Goal: Information Seeking & Learning: Learn about a topic

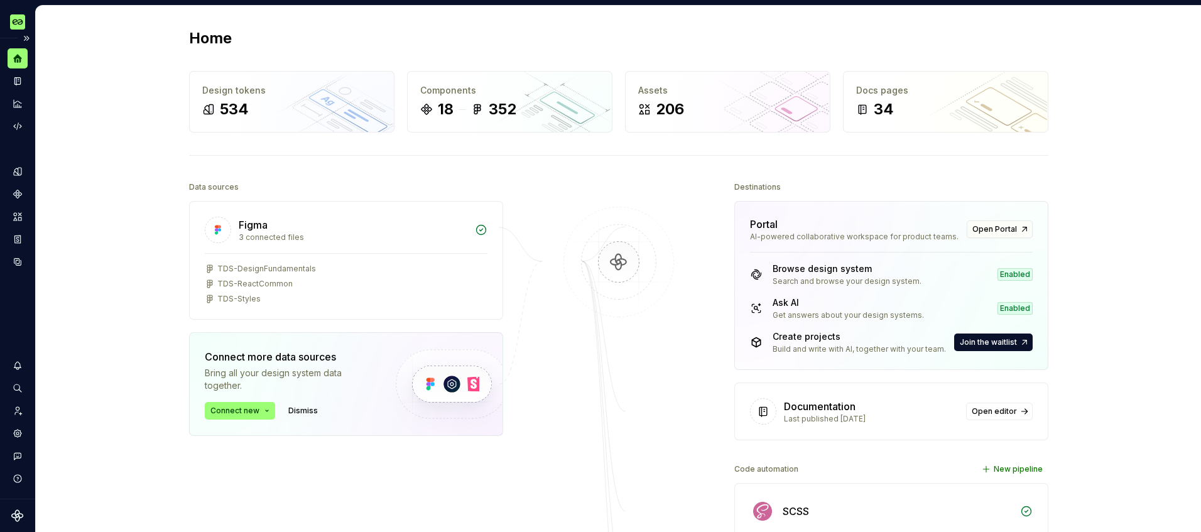
click at [28, 105] on div at bounding box center [18, 92] width 20 height 88
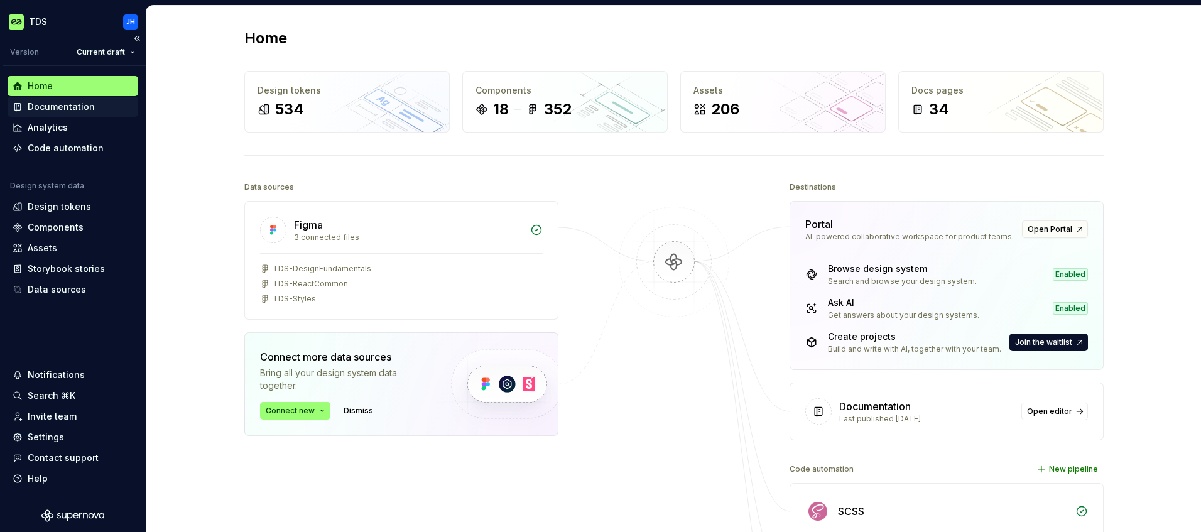
click at [79, 107] on div "Documentation" at bounding box center [61, 106] width 67 height 13
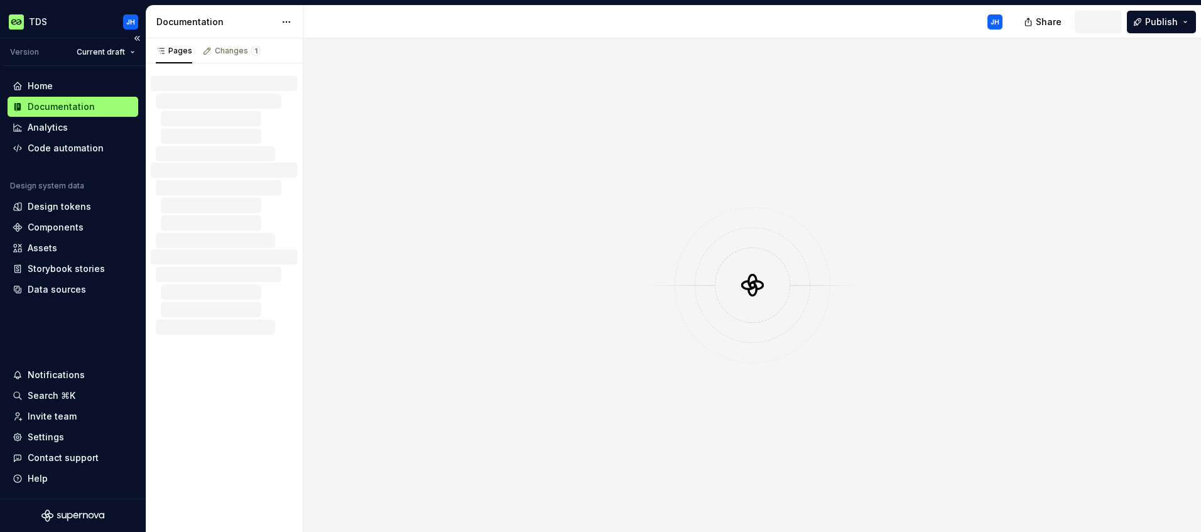
click at [79, 107] on div "Documentation" at bounding box center [61, 106] width 67 height 13
click at [75, 109] on div "Documentation" at bounding box center [61, 106] width 67 height 13
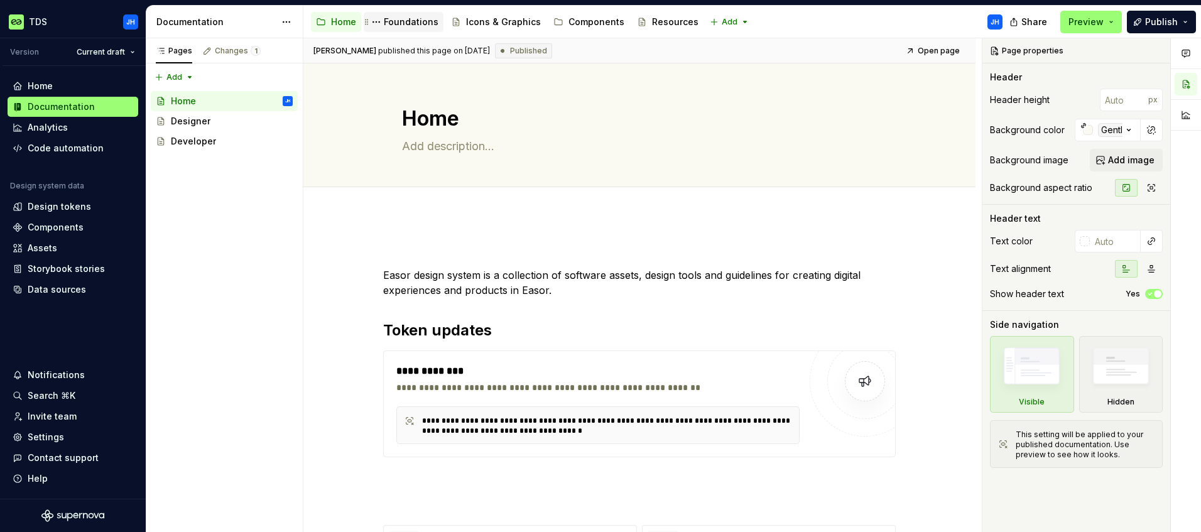
click at [394, 25] on div "Foundations" at bounding box center [411, 22] width 55 height 13
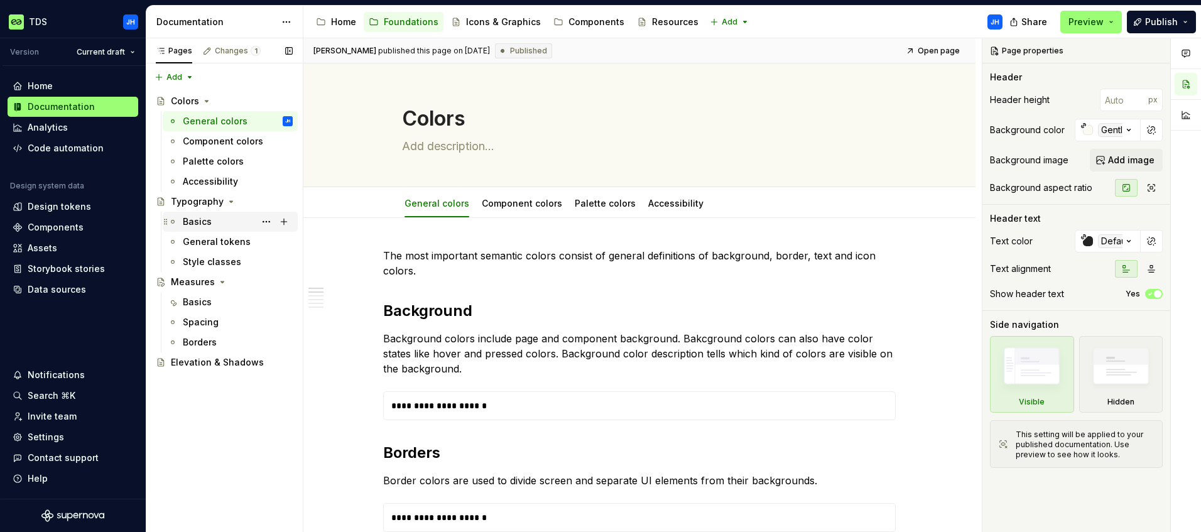
click at [207, 223] on div "Basics" at bounding box center [197, 221] width 29 height 13
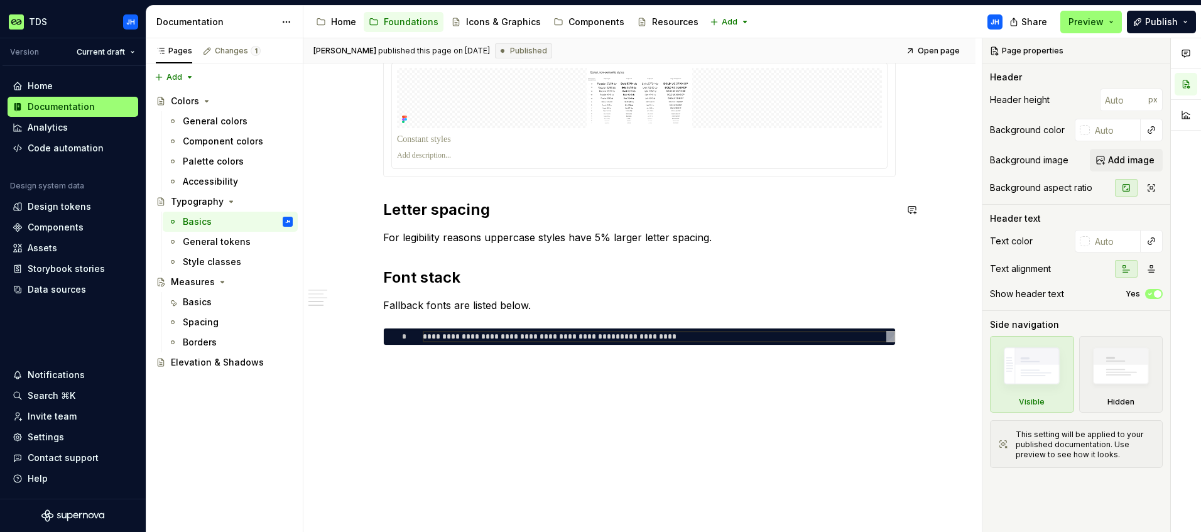
scroll to position [641, 0]
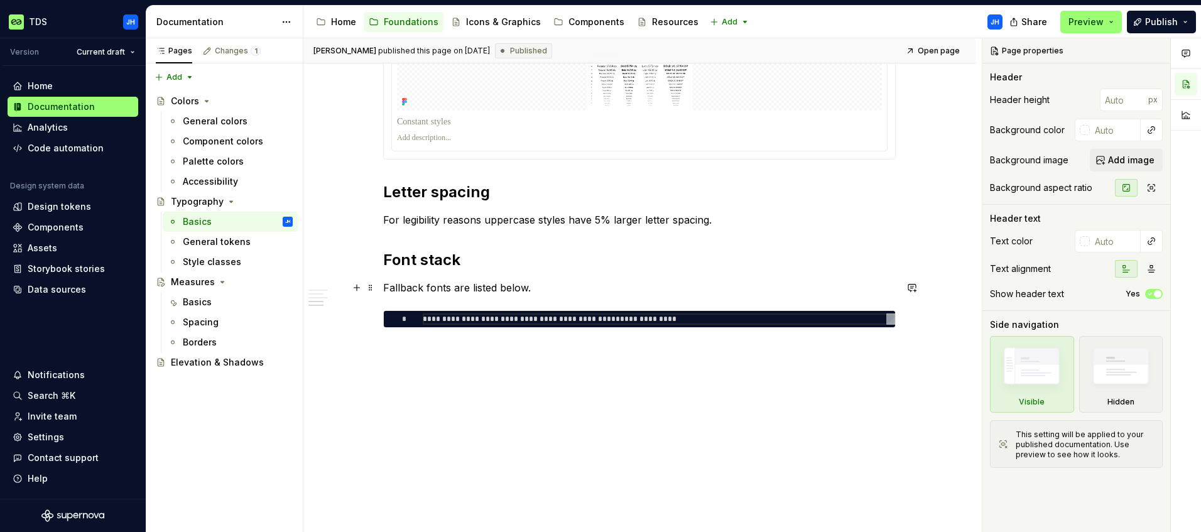
type textarea "*"
click at [386, 287] on p "Fallback fonts are listed below." at bounding box center [639, 287] width 512 height 15
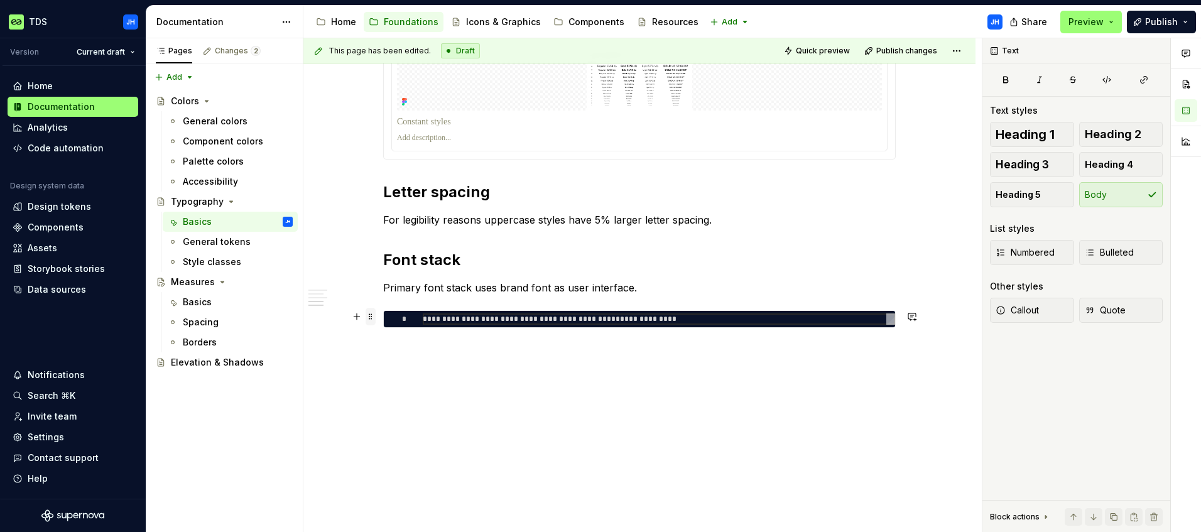
click at [369, 317] on span at bounding box center [371, 317] width 10 height 18
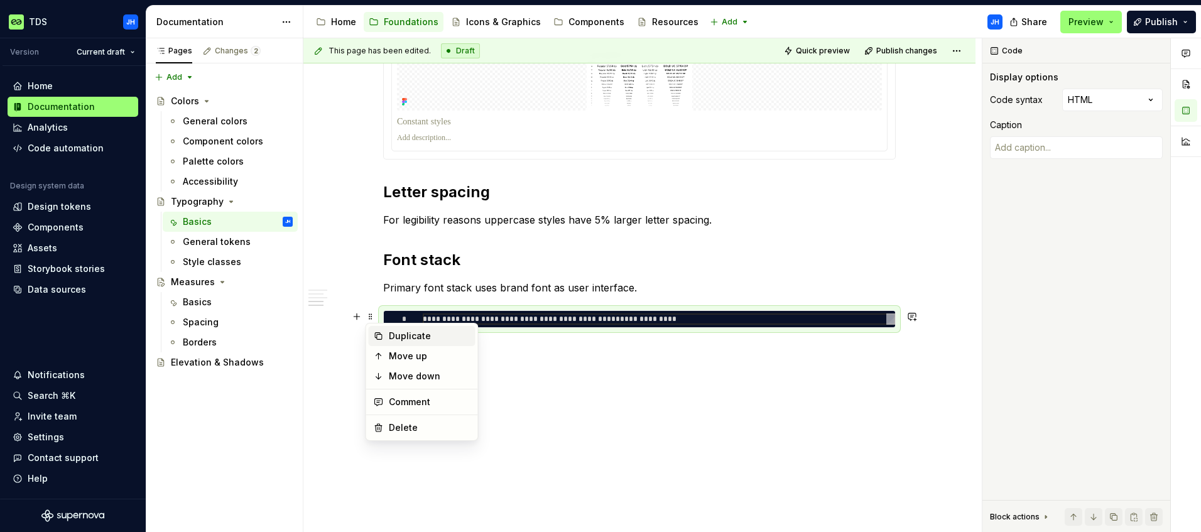
click at [396, 337] on div "Duplicate" at bounding box center [430, 336] width 82 height 13
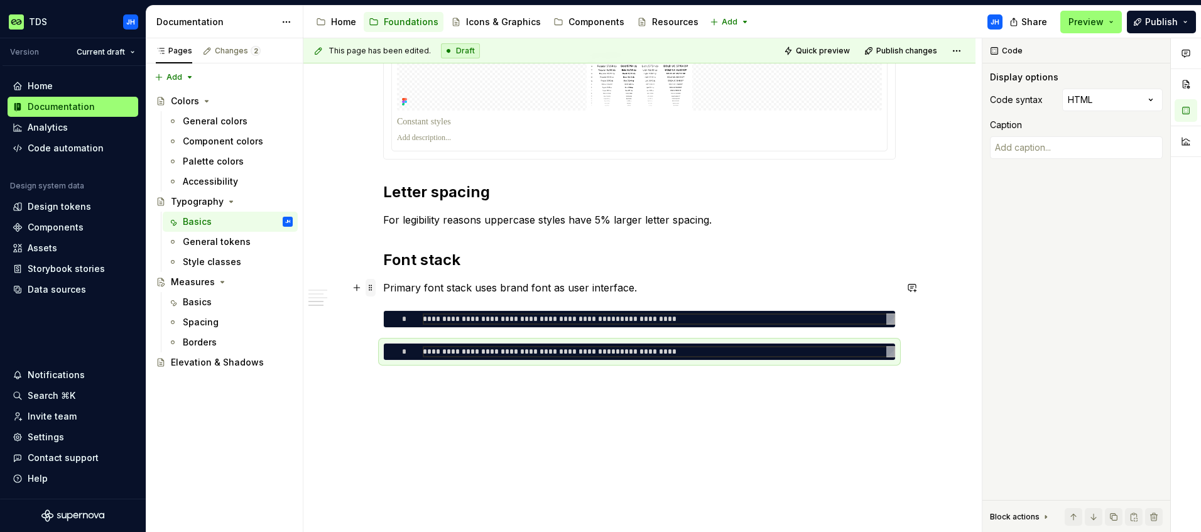
click at [369, 286] on span at bounding box center [371, 288] width 10 height 18
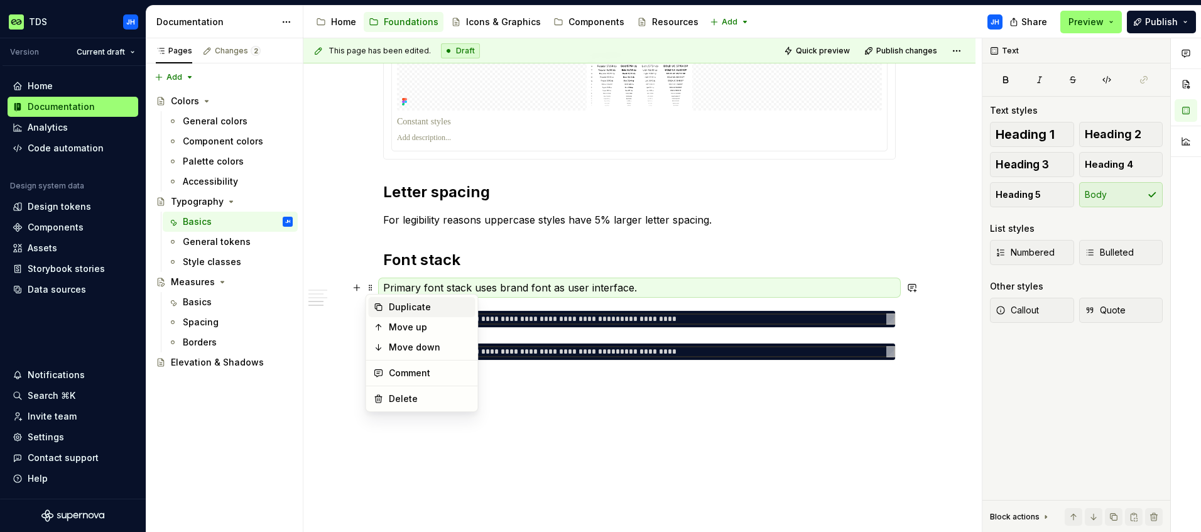
click at [390, 308] on div "Duplicate" at bounding box center [430, 307] width 82 height 13
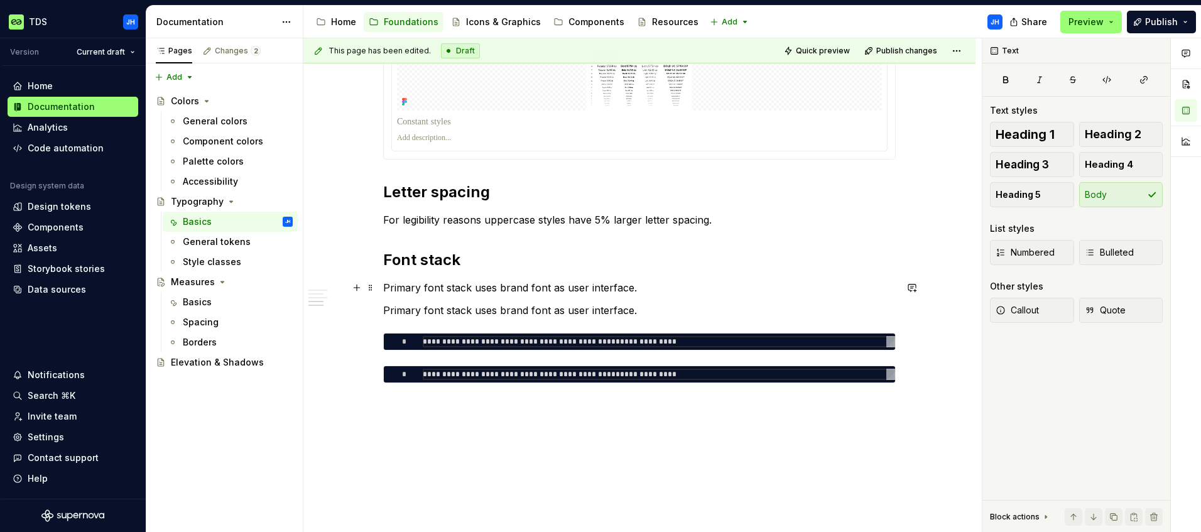
click at [676, 281] on p "Primary font stack uses brand font as user interface." at bounding box center [639, 287] width 512 height 15
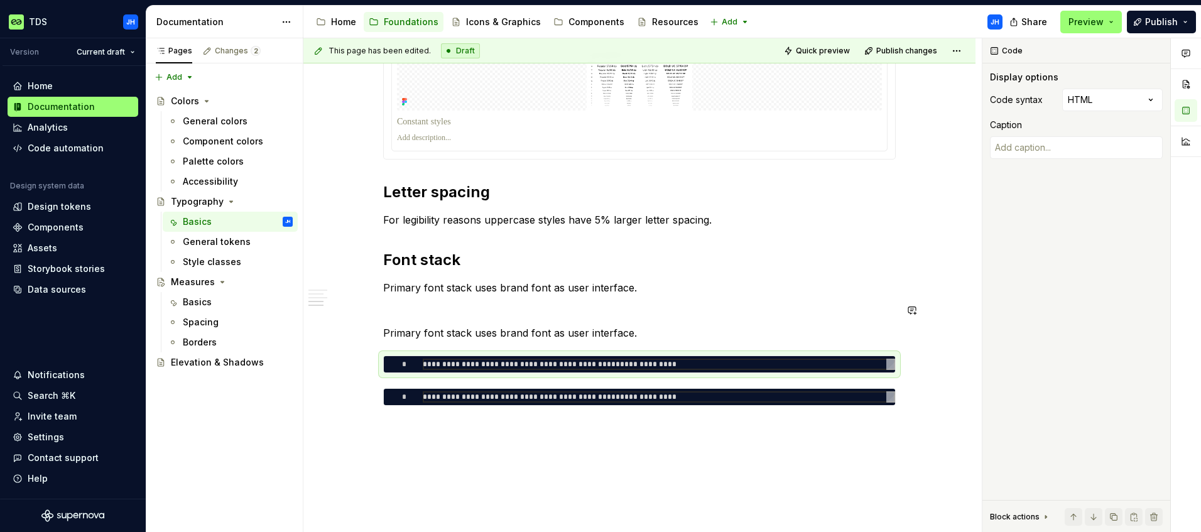
click at [408, 325] on div "**********" at bounding box center [639, 21] width 512 height 829
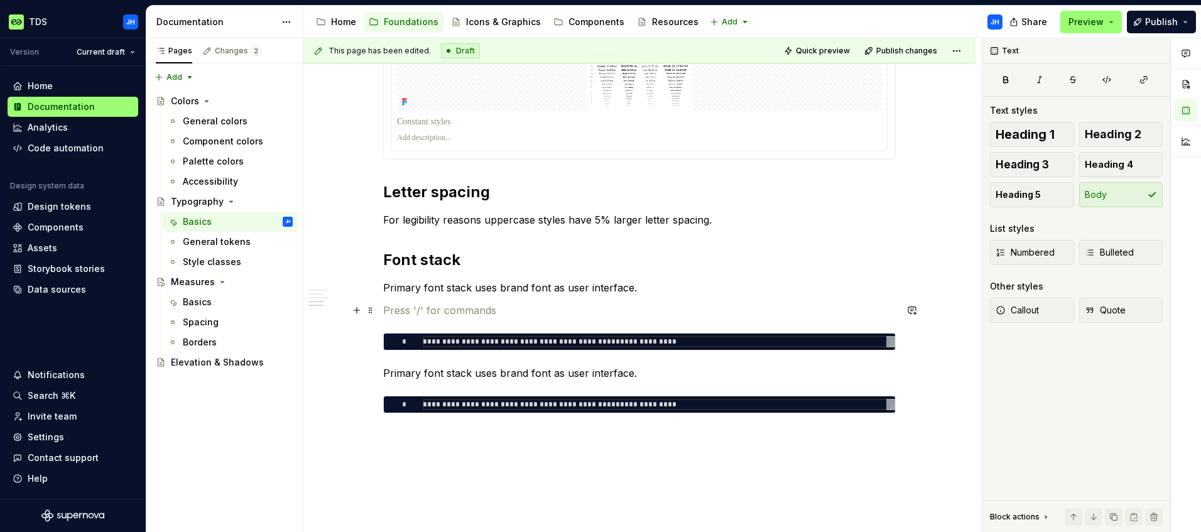
click at [412, 308] on p at bounding box center [639, 310] width 512 height 15
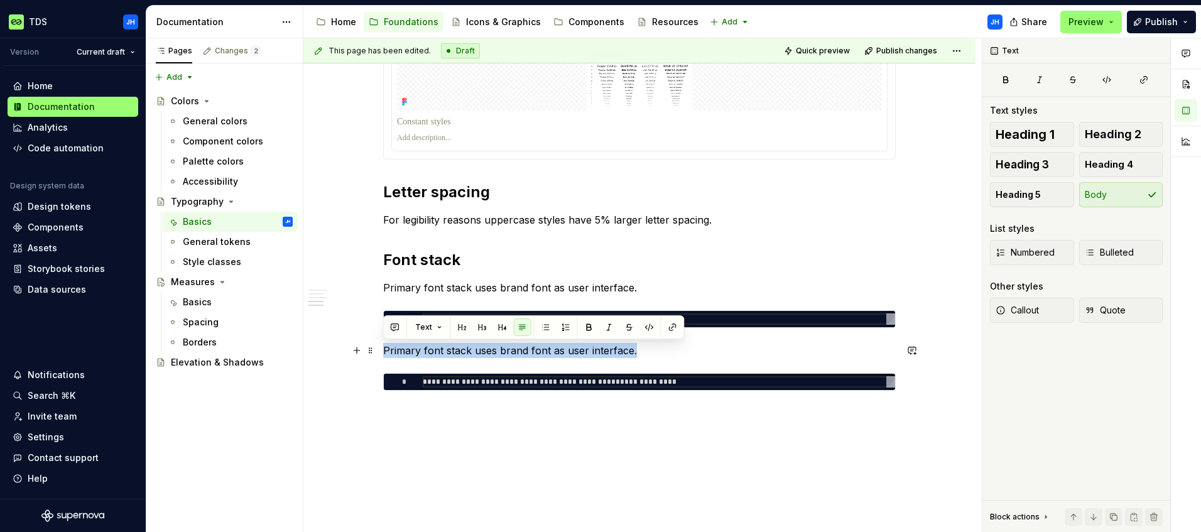
drag, startPoint x: 383, startPoint y: 350, endPoint x: 634, endPoint y: 345, distance: 251.3
click at [634, 345] on p "Primary font stack uses brand font as user interface." at bounding box center [639, 350] width 512 height 15
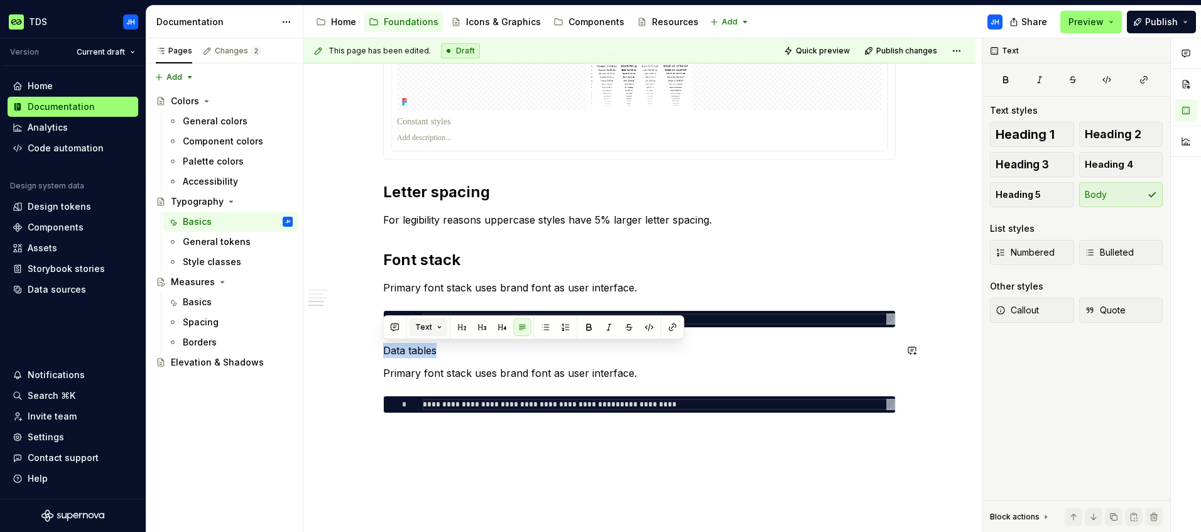
click at [440, 326] on button "Text" at bounding box center [428, 327] width 38 height 18
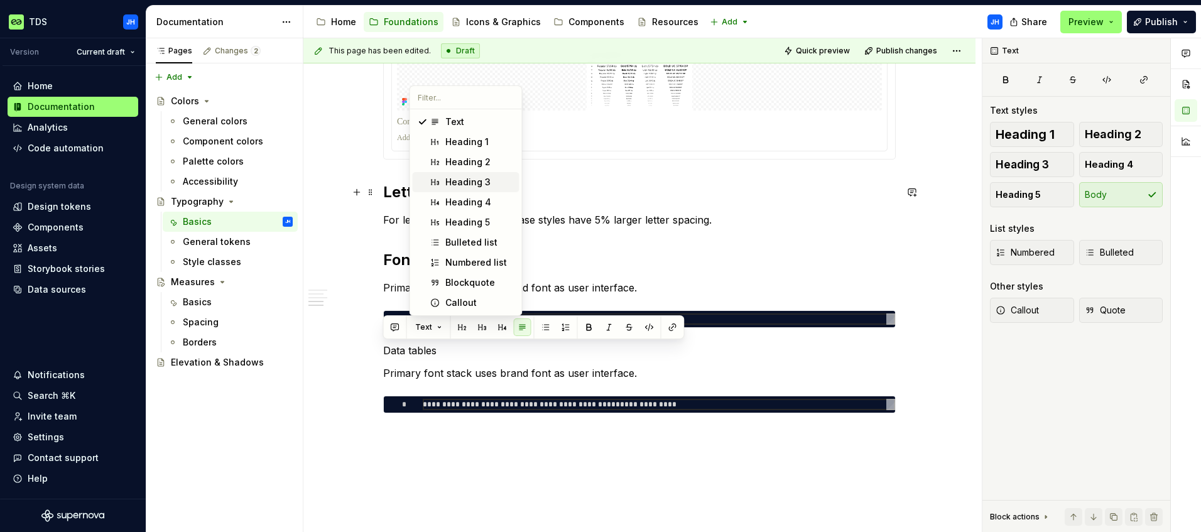
click at [479, 185] on div "Heading 3" at bounding box center [467, 182] width 45 height 13
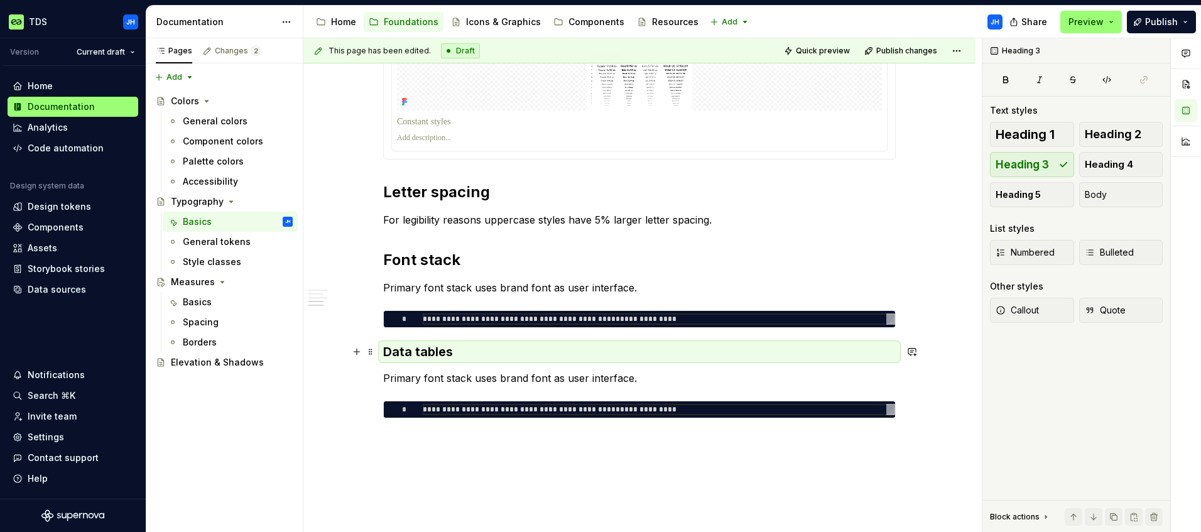
click at [425, 348] on h3 "Data tables" at bounding box center [639, 352] width 512 height 18
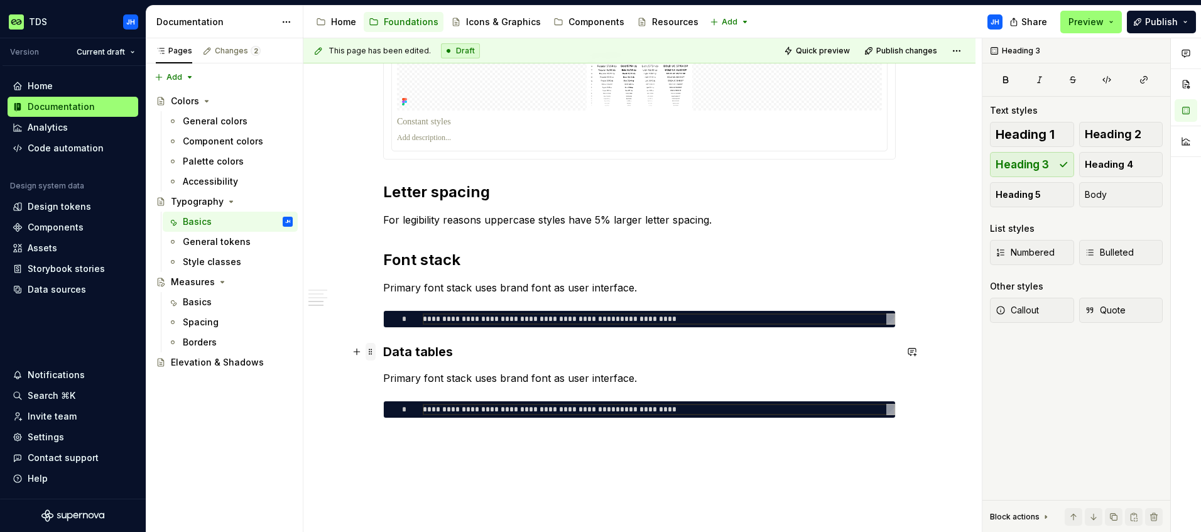
click at [369, 355] on span at bounding box center [371, 352] width 10 height 18
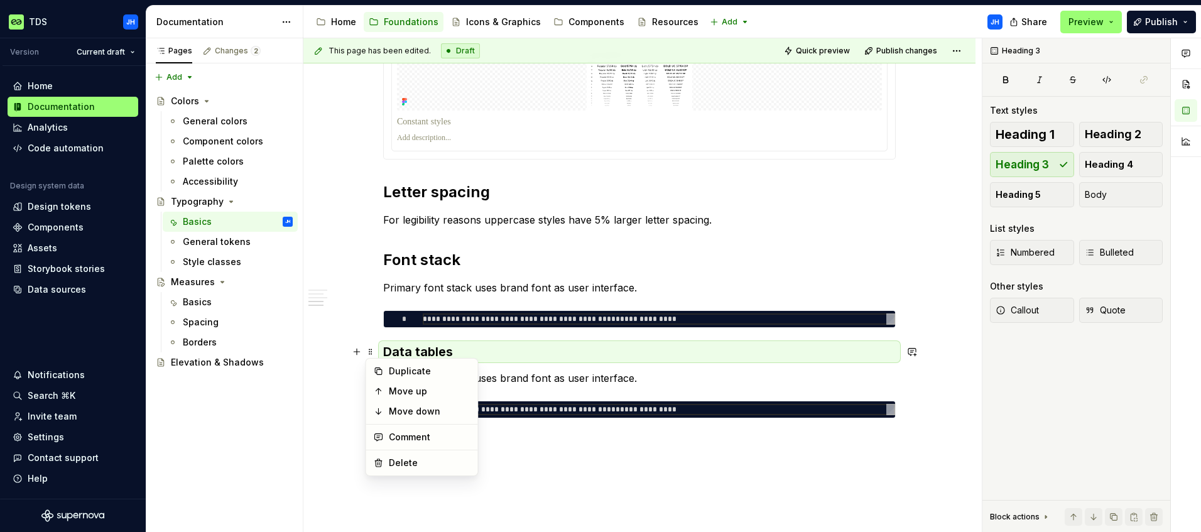
click at [474, 352] on h3 "Data tables" at bounding box center [639, 352] width 512 height 18
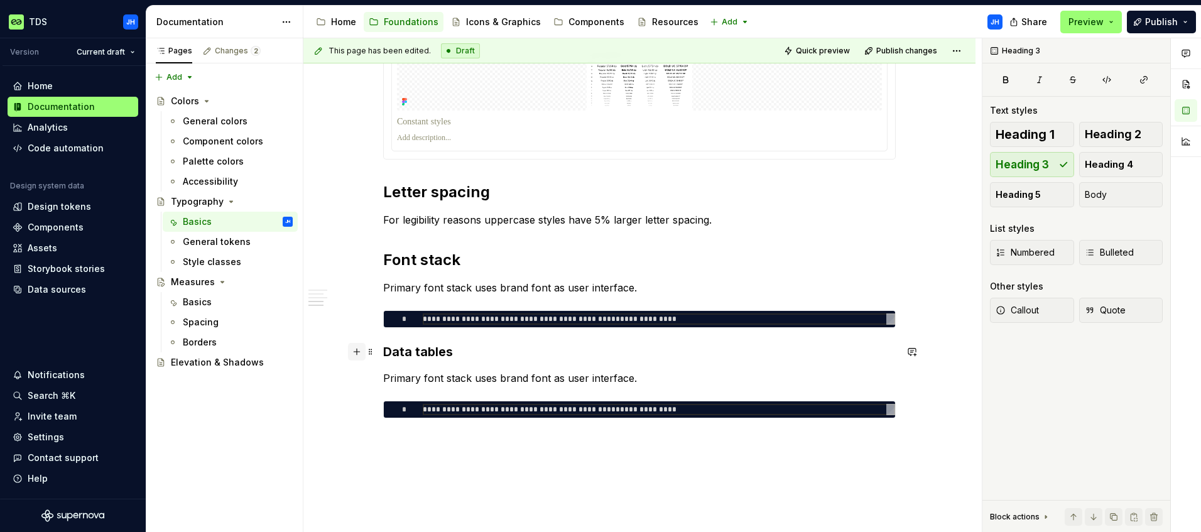
click at [352, 355] on button "button" at bounding box center [357, 352] width 18 height 18
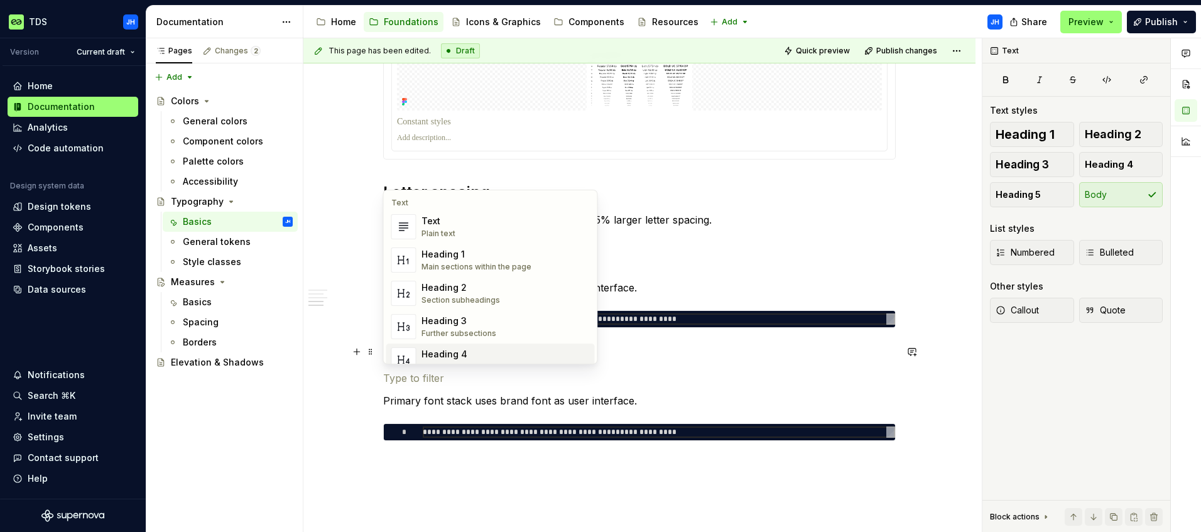
click at [471, 348] on div "Heading 4" at bounding box center [462, 354] width 82 height 13
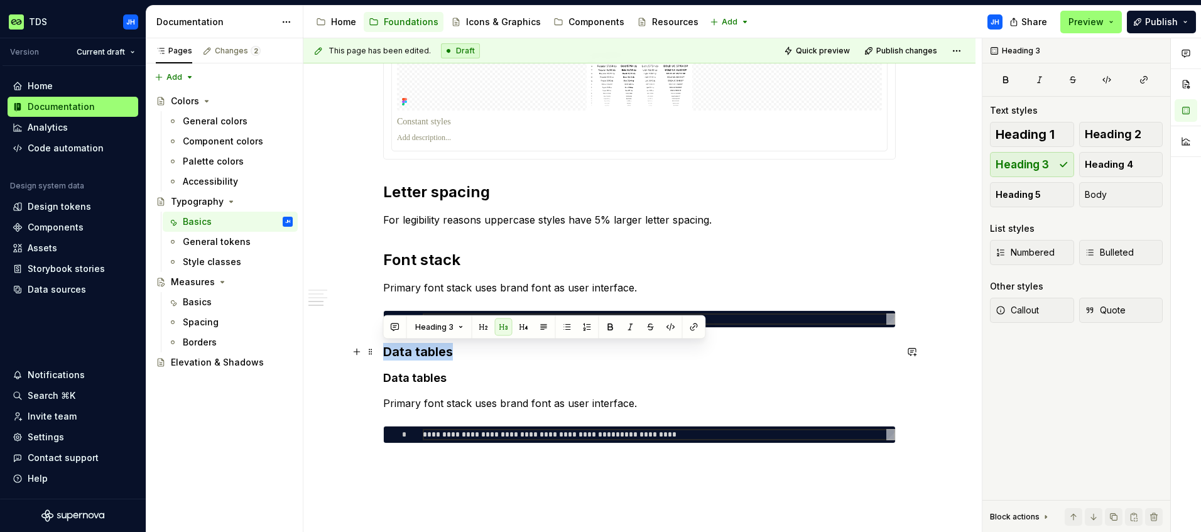
drag, startPoint x: 457, startPoint y: 353, endPoint x: 381, endPoint y: 354, distance: 76.0
click at [381, 354] on div "**********" at bounding box center [639, 112] width 672 height 1071
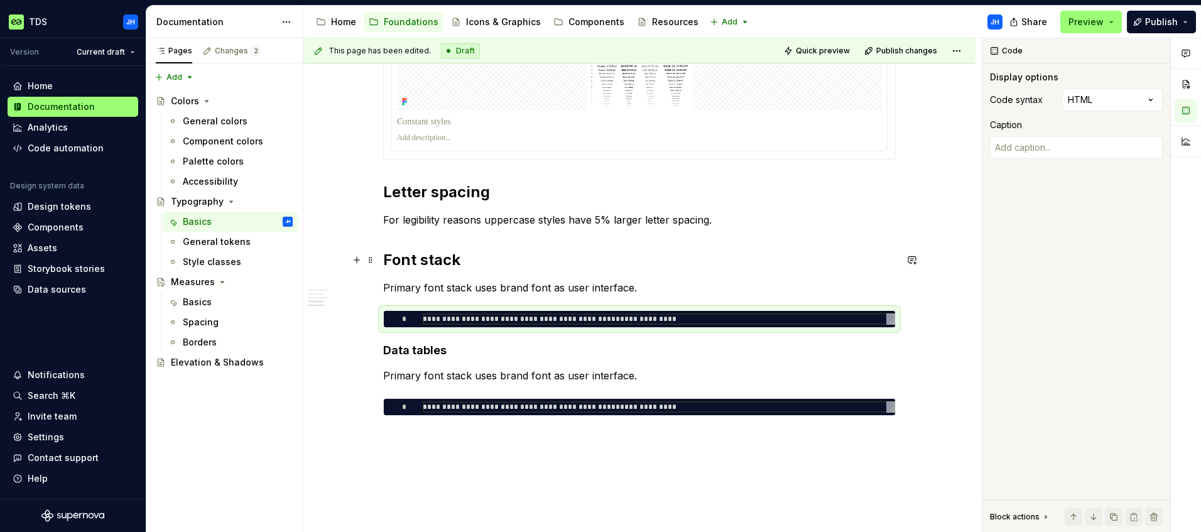
click at [474, 257] on h2 "Font stack" at bounding box center [639, 260] width 512 height 20
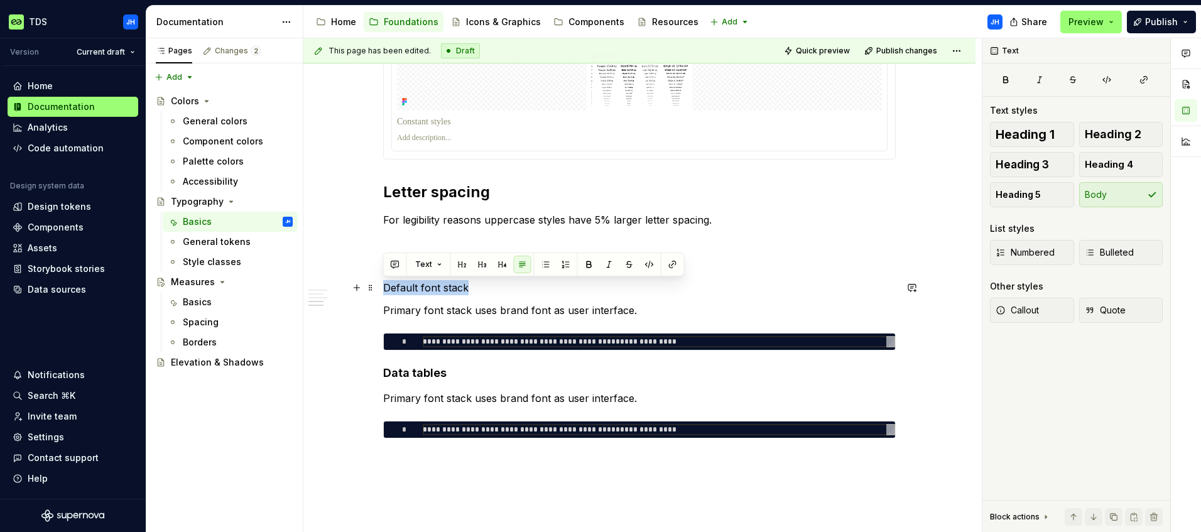
drag, startPoint x: 471, startPoint y: 291, endPoint x: 383, endPoint y: 290, distance: 87.9
click at [383, 290] on p "Default font stack" at bounding box center [639, 287] width 512 height 15
click at [495, 266] on button "button" at bounding box center [503, 265] width 18 height 18
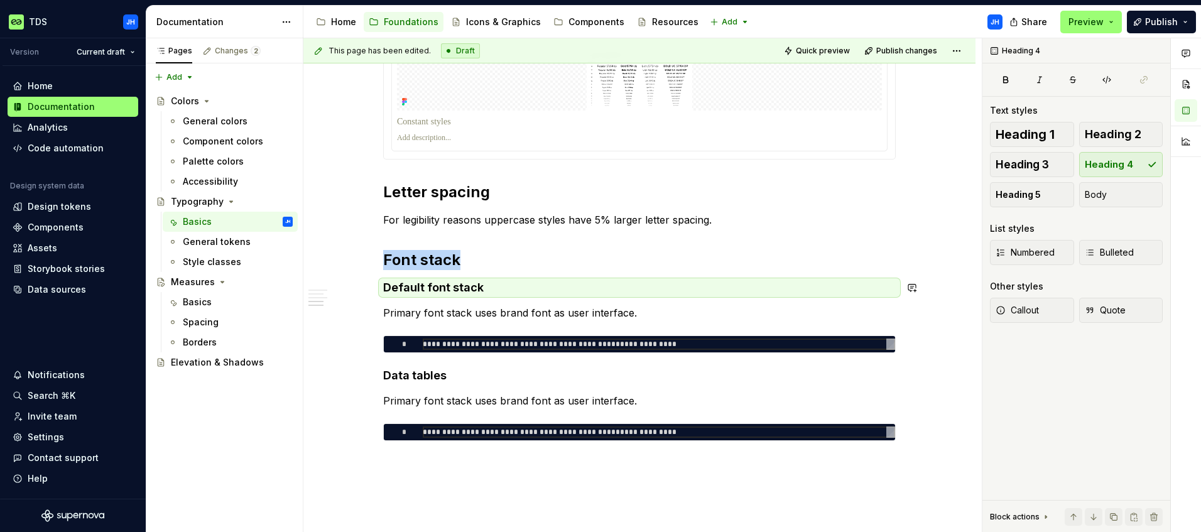
click at [490, 301] on div "**********" at bounding box center [639, 39] width 512 height 864
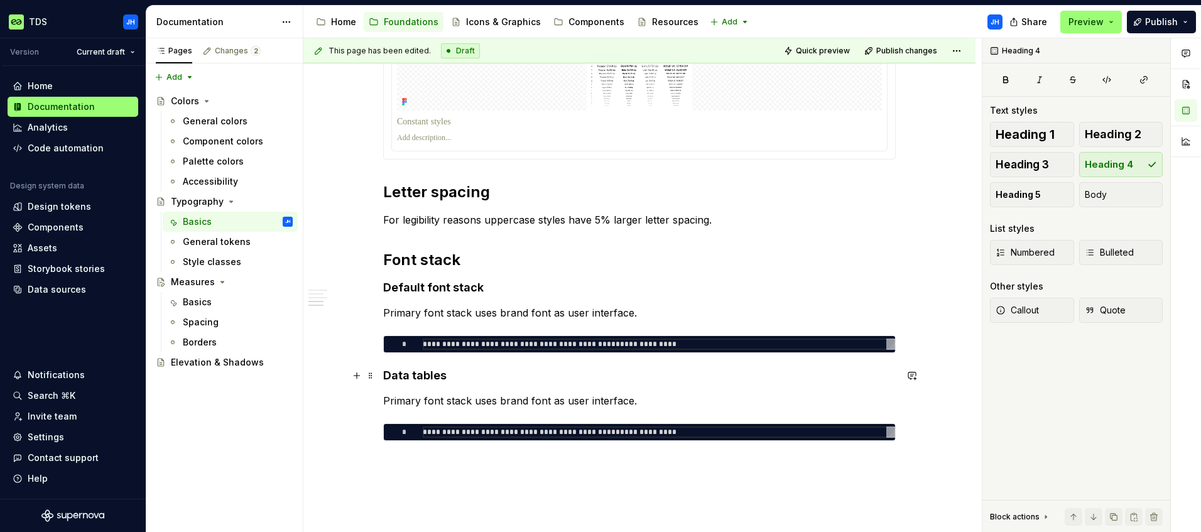
click at [453, 379] on h4 "Data tables" at bounding box center [639, 375] width 512 height 15
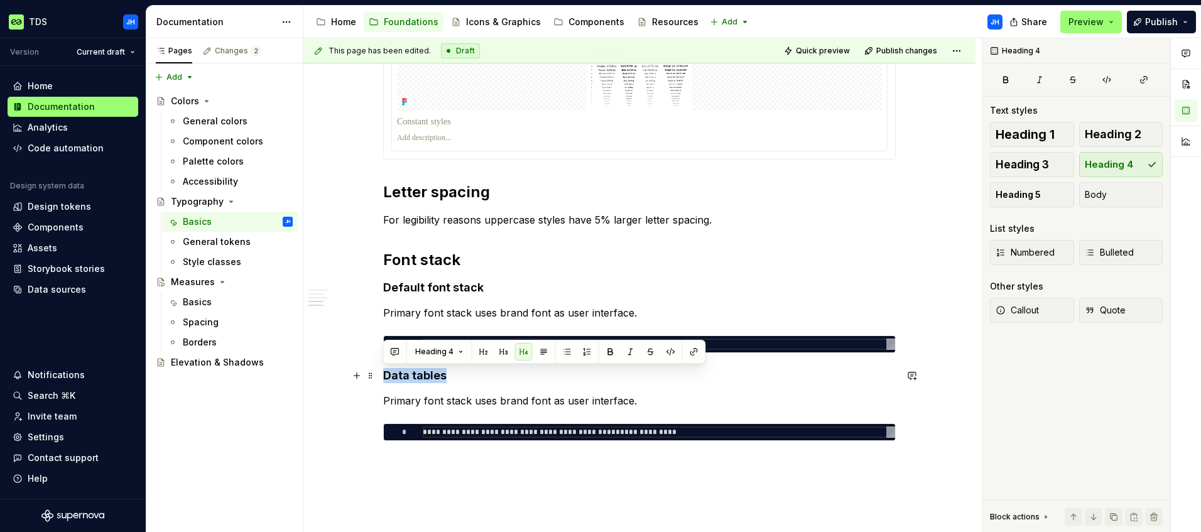
drag, startPoint x: 452, startPoint y: 375, endPoint x: 382, endPoint y: 374, distance: 69.1
click at [383, 374] on h4 "Data tables" at bounding box center [639, 375] width 512 height 15
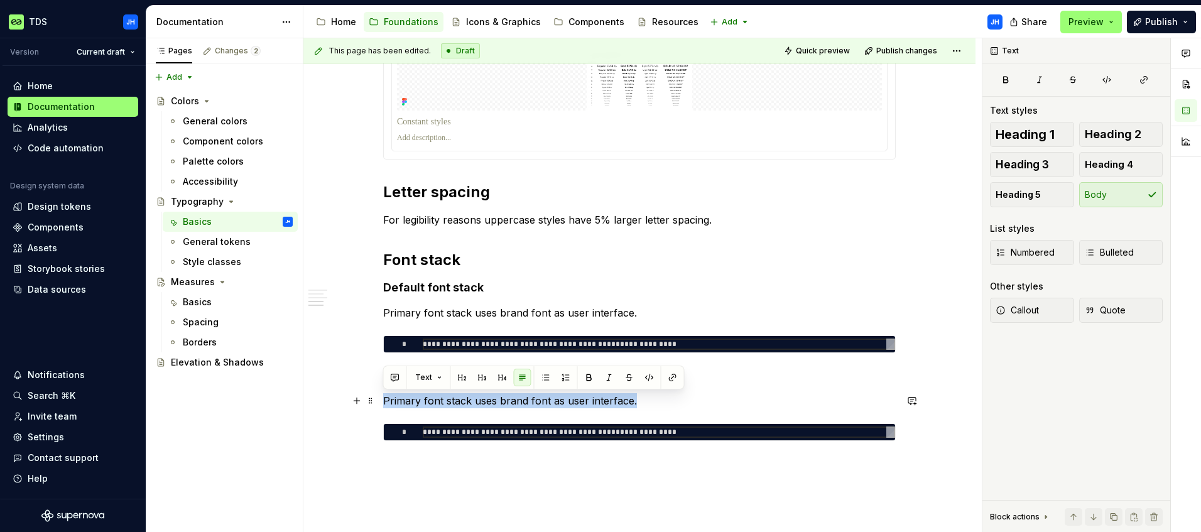
drag, startPoint x: 636, startPoint y: 401, endPoint x: 388, endPoint y: 407, distance: 247.5
click at [386, 406] on p "Primary font stack uses brand font as user interface." at bounding box center [639, 400] width 512 height 15
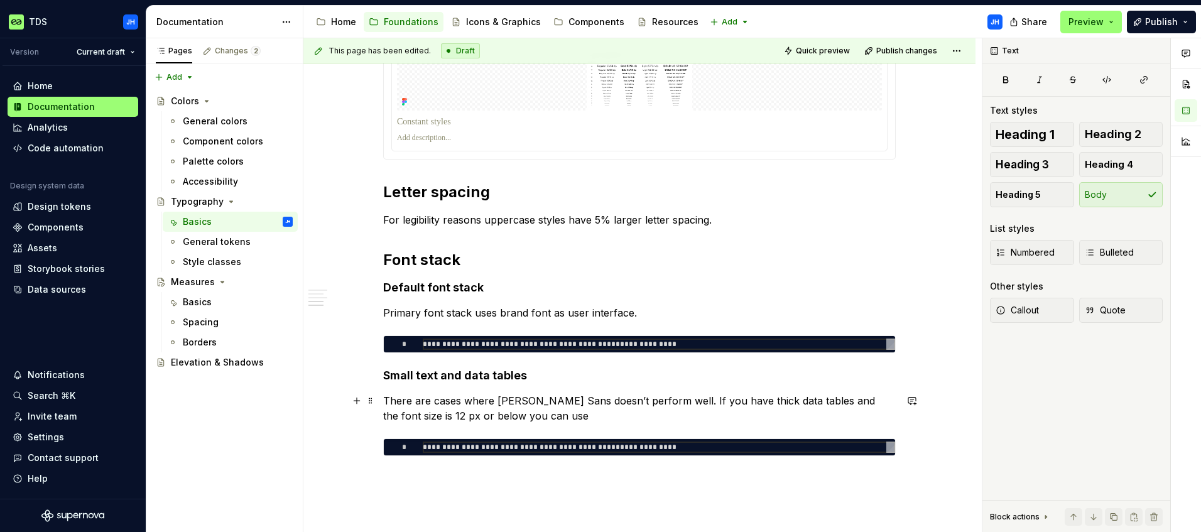
click at [754, 420] on p "There are cases where Nunito Sans doesn’t perform well. If you have thick data …" at bounding box center [639, 408] width 512 height 30
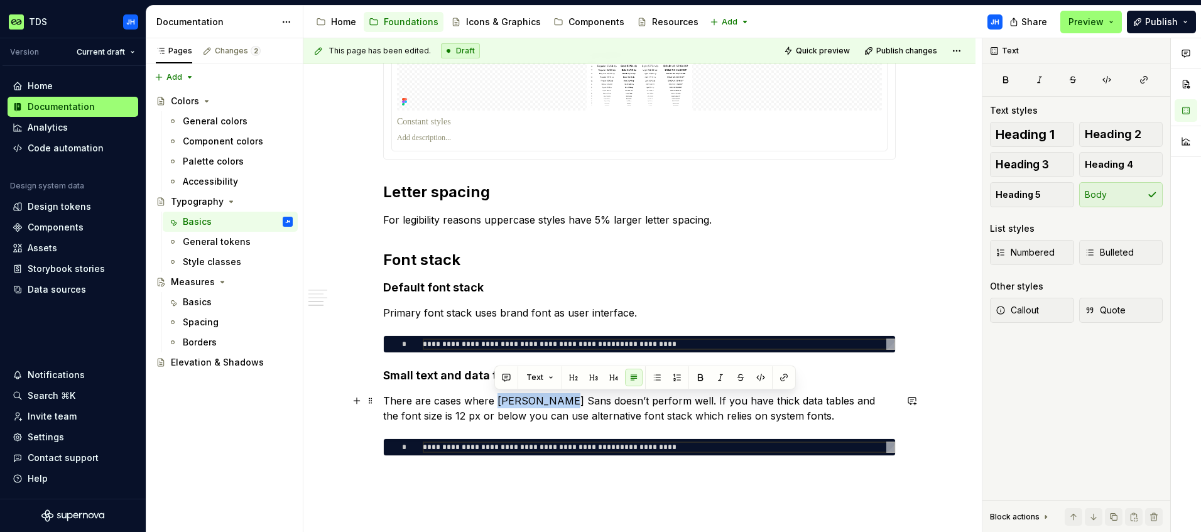
drag, startPoint x: 554, startPoint y: 401, endPoint x: 496, endPoint y: 398, distance: 58.5
click at [496, 398] on p "There are cases where Nunito Sans doesn’t perform well. If you have thick data …" at bounding box center [639, 408] width 512 height 30
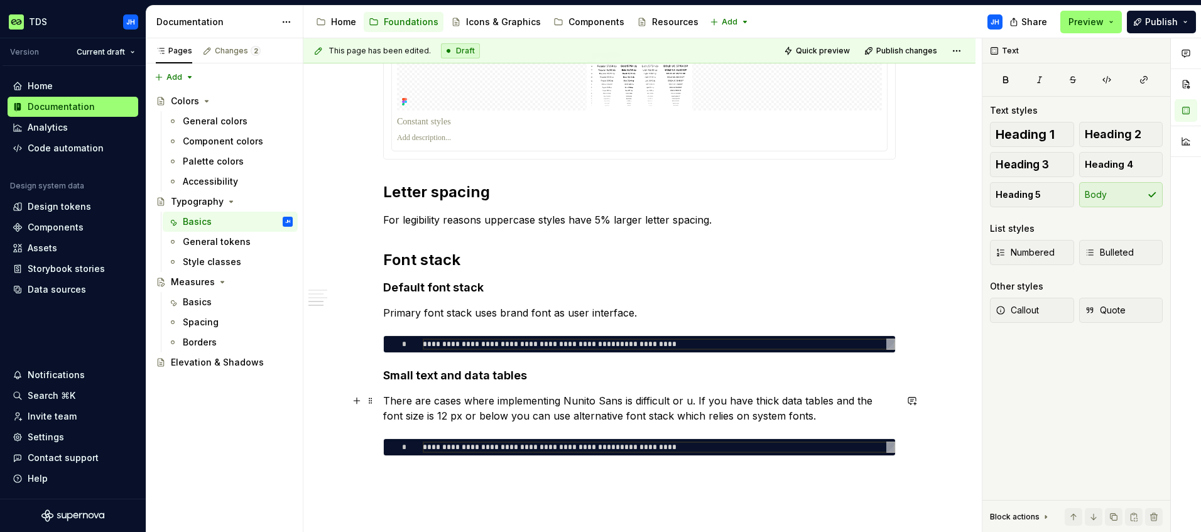
click at [452, 401] on p "There are cases where implementing Nunito Sans is difficult or u. If you have t…" at bounding box center [639, 408] width 512 height 30
drag, startPoint x: 771, startPoint y: 399, endPoint x: 860, endPoint y: 418, distance: 91.3
click at [771, 399] on p "There are platforms and solutions where implementing Nunito Sans is difficult o…" at bounding box center [639, 408] width 512 height 30
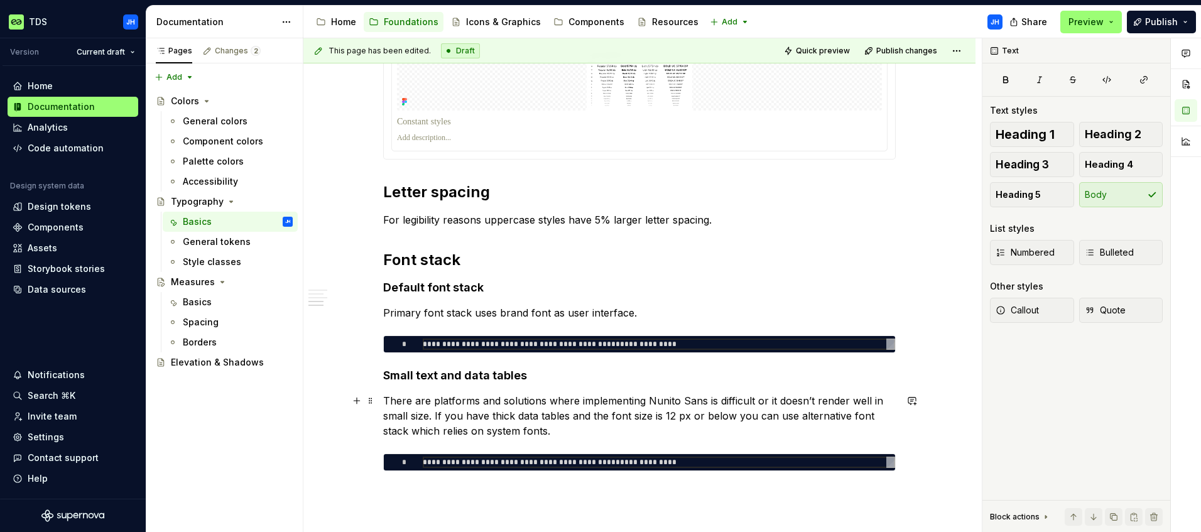
drag, startPoint x: 382, startPoint y: 401, endPoint x: 397, endPoint y: 400, distance: 14.5
click at [383, 401] on p "There are platforms and solutions where implementing Nunito Sans is difficult o…" at bounding box center [639, 415] width 512 height 45
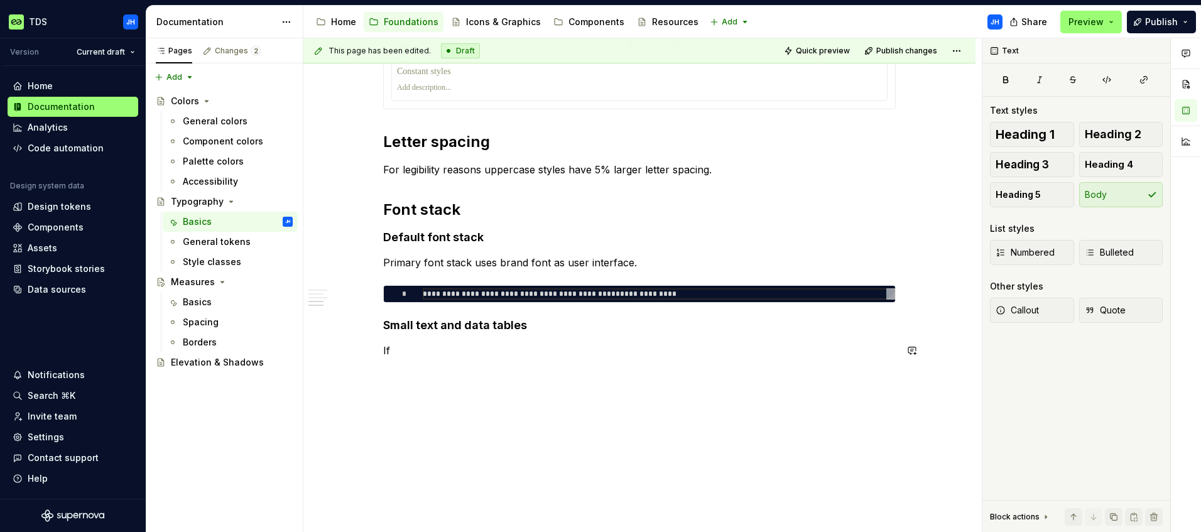
scroll to position [784, 0]
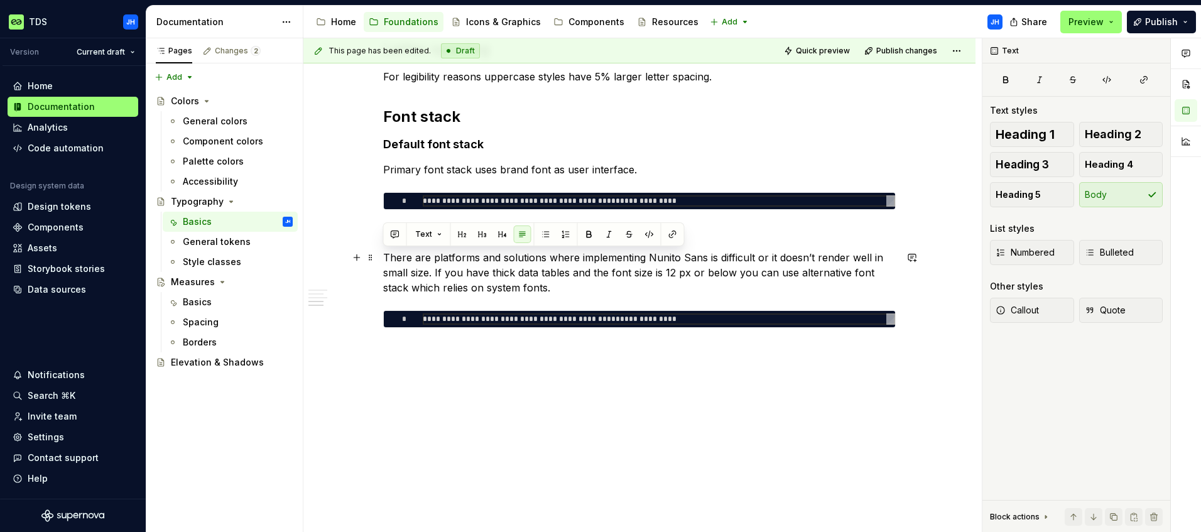
drag, startPoint x: 553, startPoint y: 287, endPoint x: 377, endPoint y: 261, distance: 177.7
copy p "There are platforms and solutions where implementing Nunito Sans is difficult o…"
click at [569, 288] on p "There are platforms and solutions where implementing Nunito Sans is difficult o…" at bounding box center [639, 272] width 512 height 45
drag, startPoint x: 555, startPoint y: 285, endPoint x: 354, endPoint y: 254, distance: 203.9
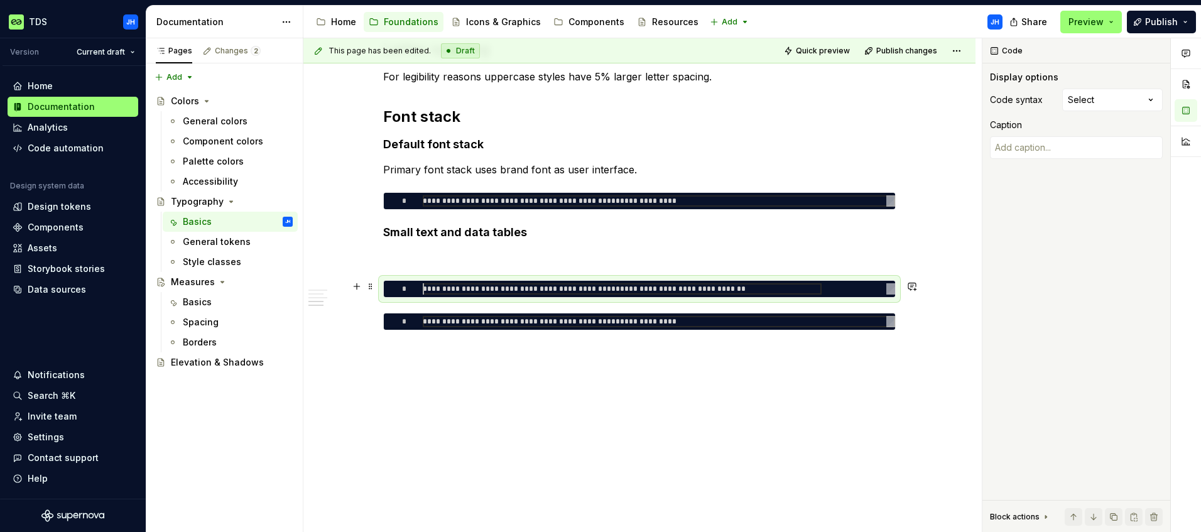
scroll to position [0, 0]
click at [400, 254] on p at bounding box center [639, 257] width 512 height 15
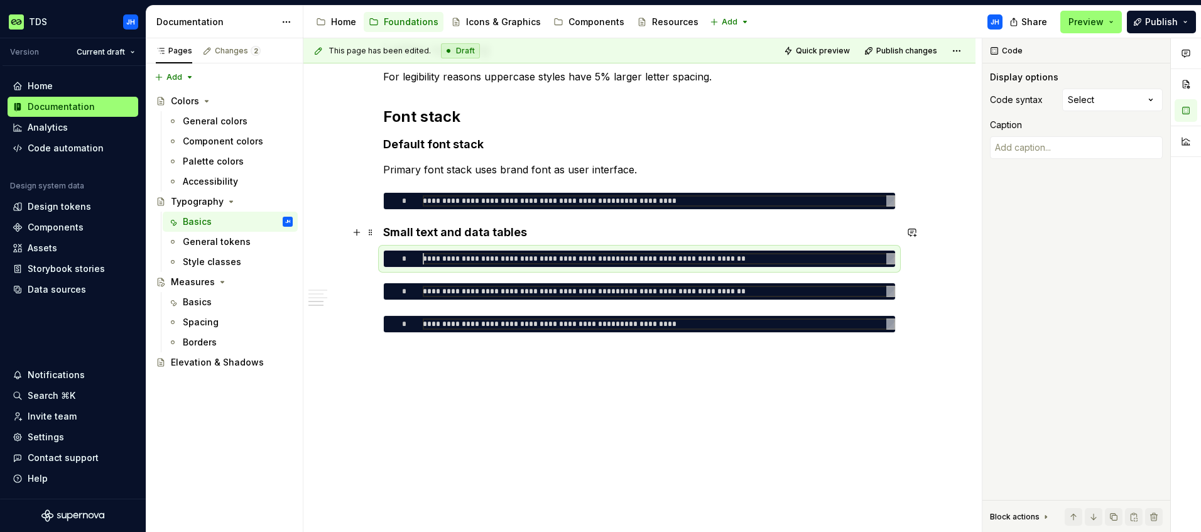
click at [549, 239] on h4 "Small text and data tables" at bounding box center [639, 232] width 512 height 15
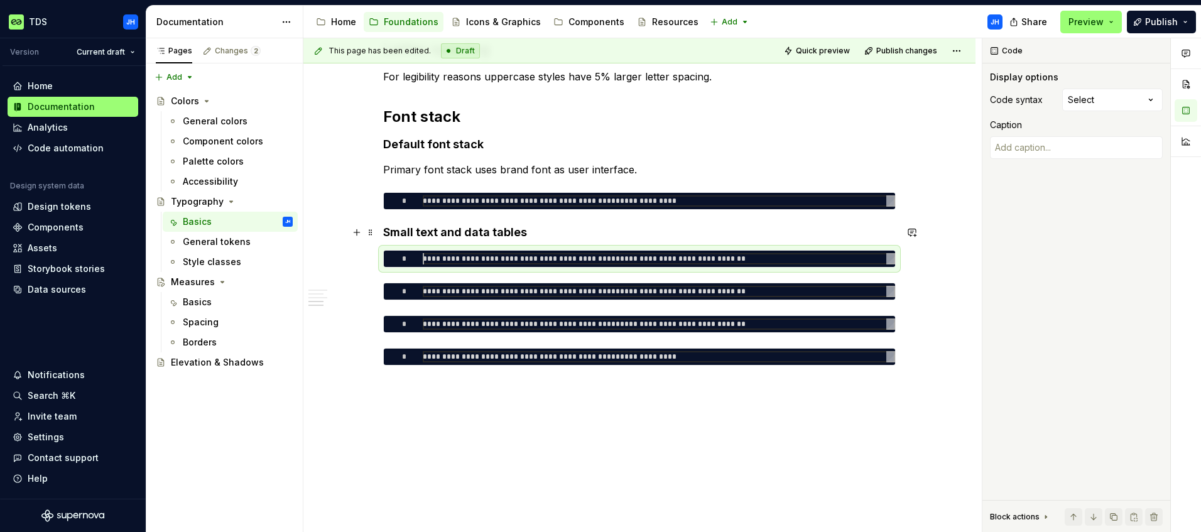
click at [534, 236] on h4 "Small text and data tables" at bounding box center [639, 232] width 512 height 15
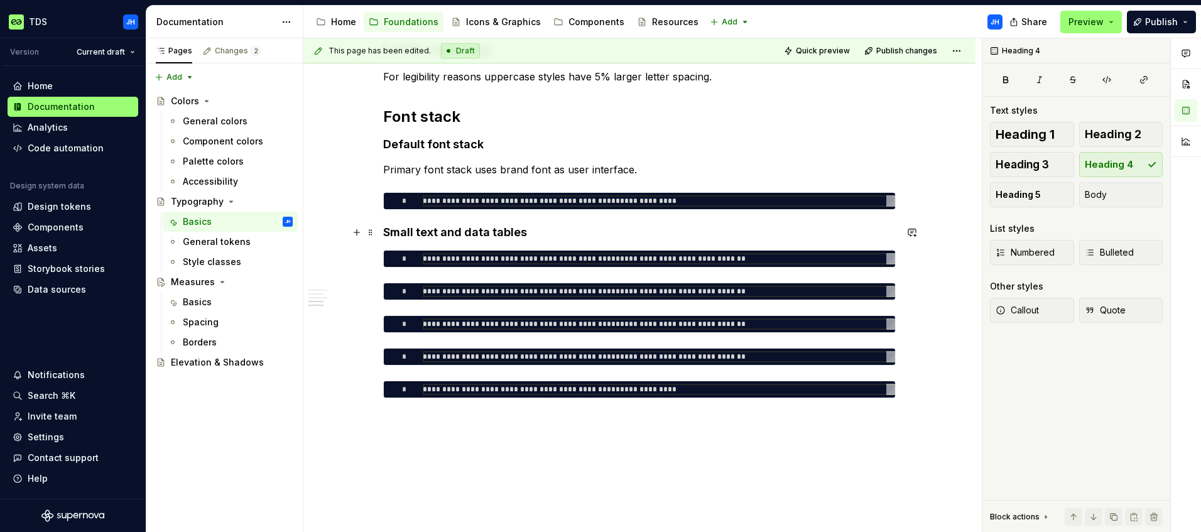
click at [563, 236] on h4 "Small text and data tables" at bounding box center [639, 232] width 512 height 15
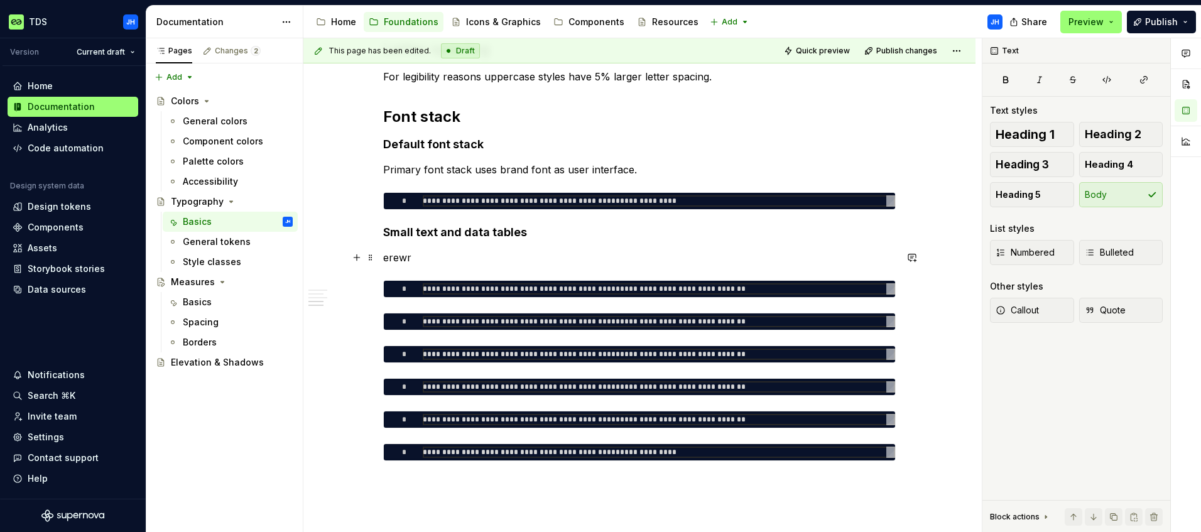
click at [441, 253] on p "erewr" at bounding box center [639, 257] width 512 height 15
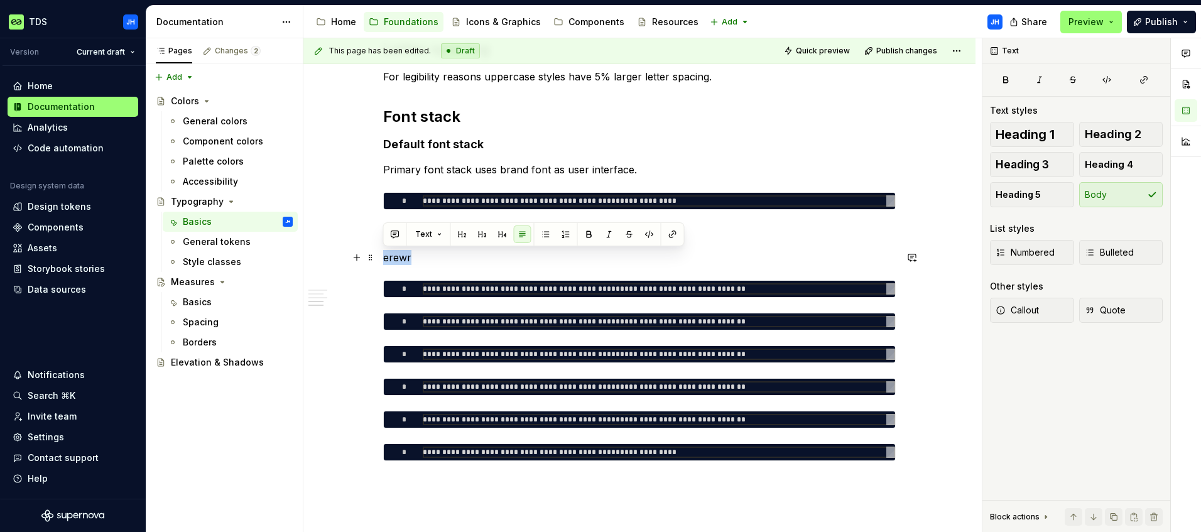
click at [409, 257] on p "erewr" at bounding box center [639, 257] width 512 height 15
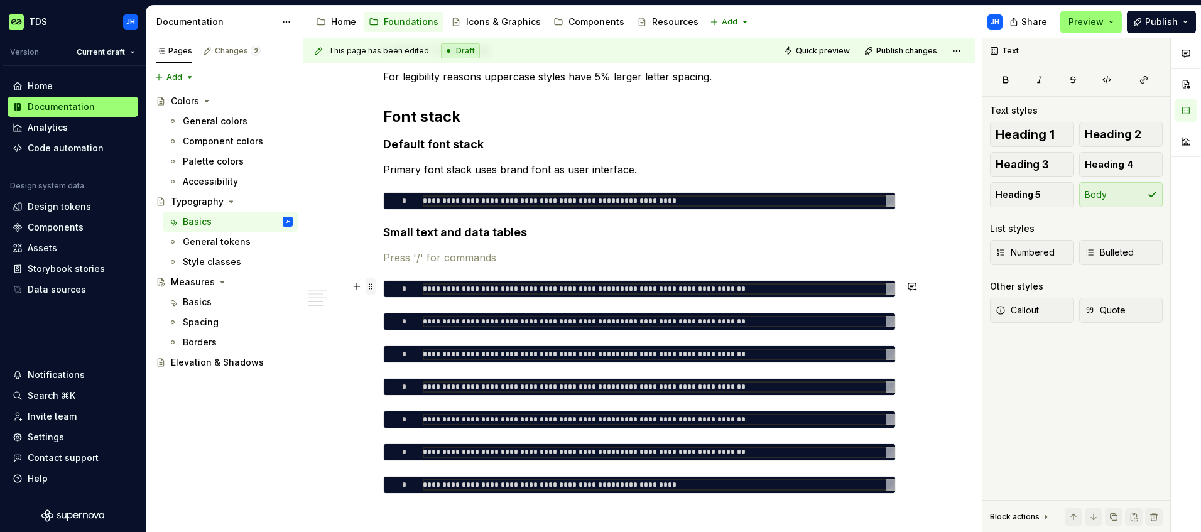
click at [367, 288] on span at bounding box center [371, 287] width 10 height 18
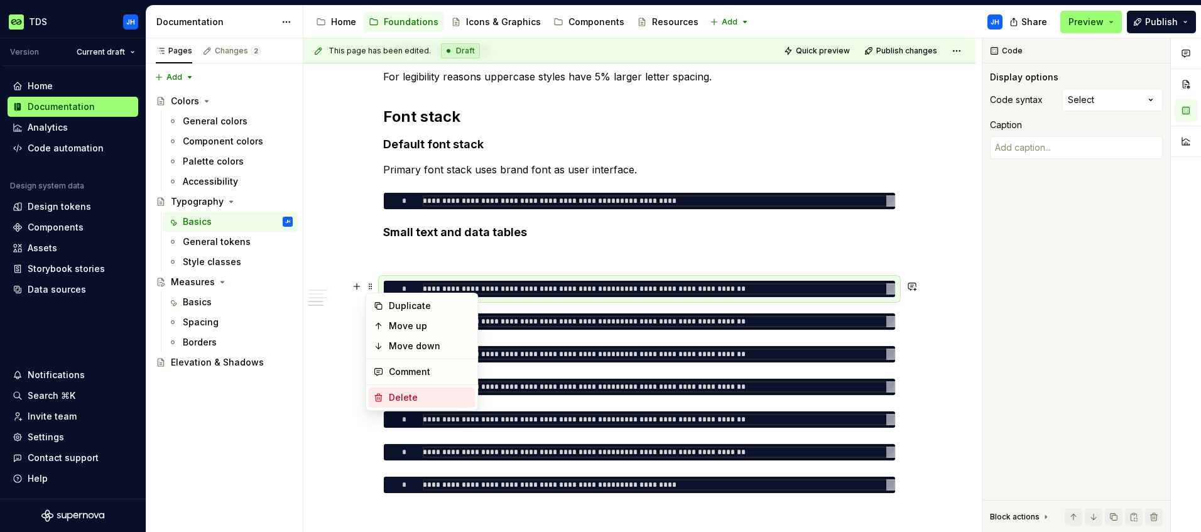
click at [409, 393] on div "Delete" at bounding box center [430, 397] width 82 height 13
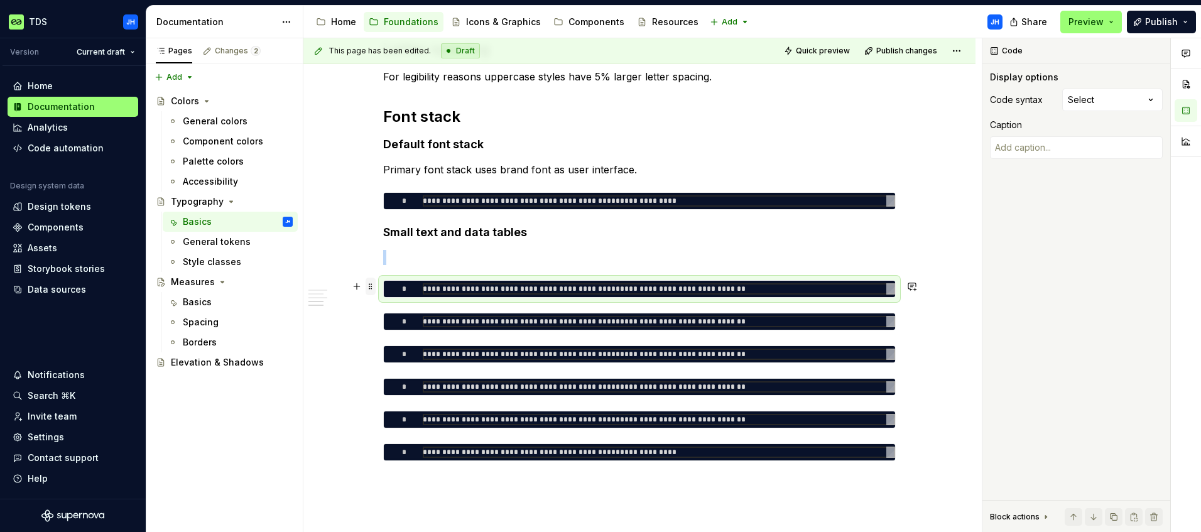
click at [369, 290] on span at bounding box center [371, 287] width 10 height 18
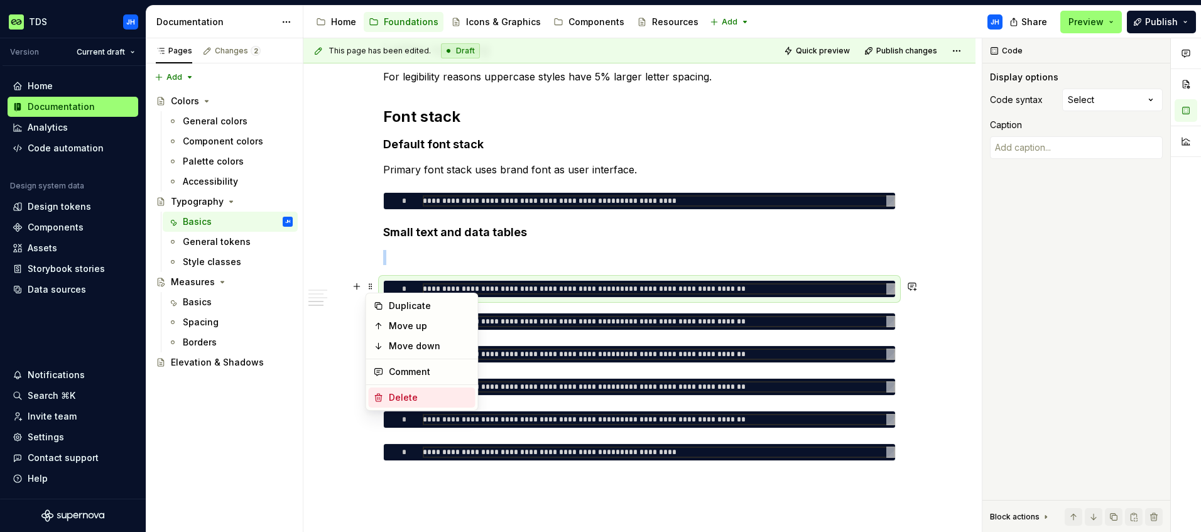
click at [394, 391] on div "Delete" at bounding box center [422, 397] width 107 height 20
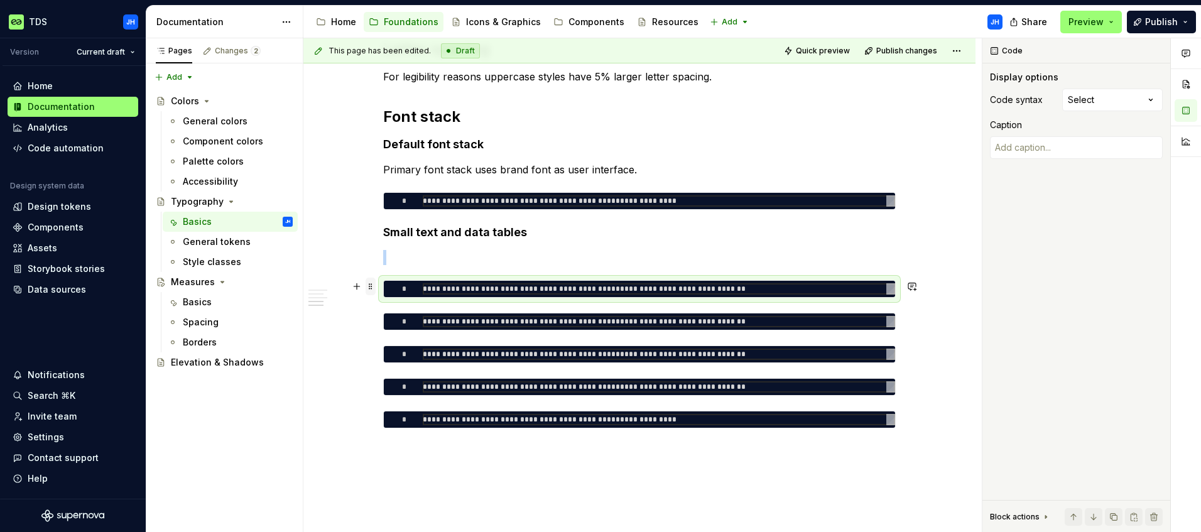
click at [371, 290] on span at bounding box center [371, 287] width 10 height 18
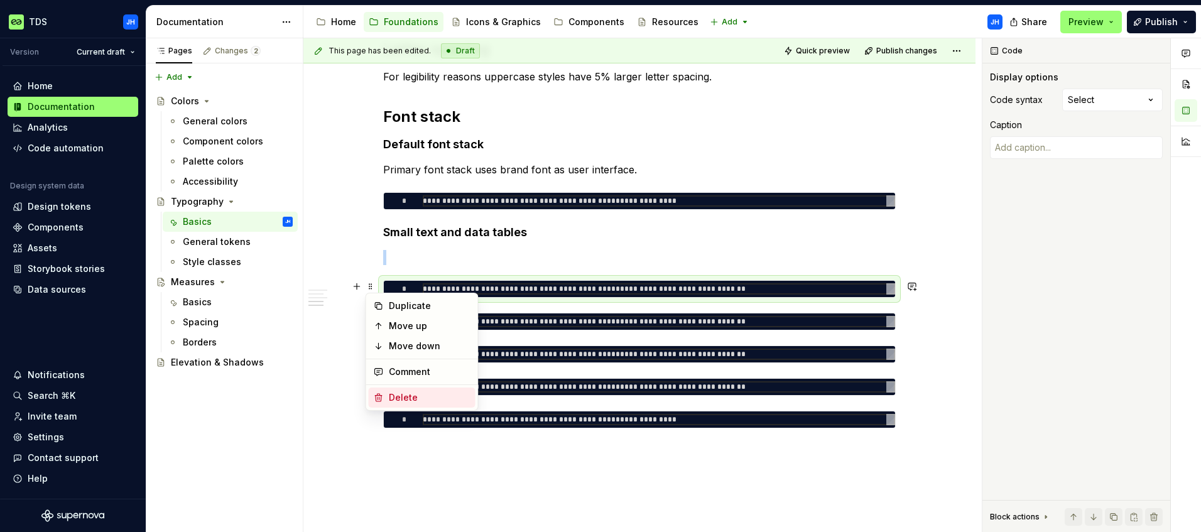
click at [396, 389] on div "Delete" at bounding box center [422, 397] width 107 height 20
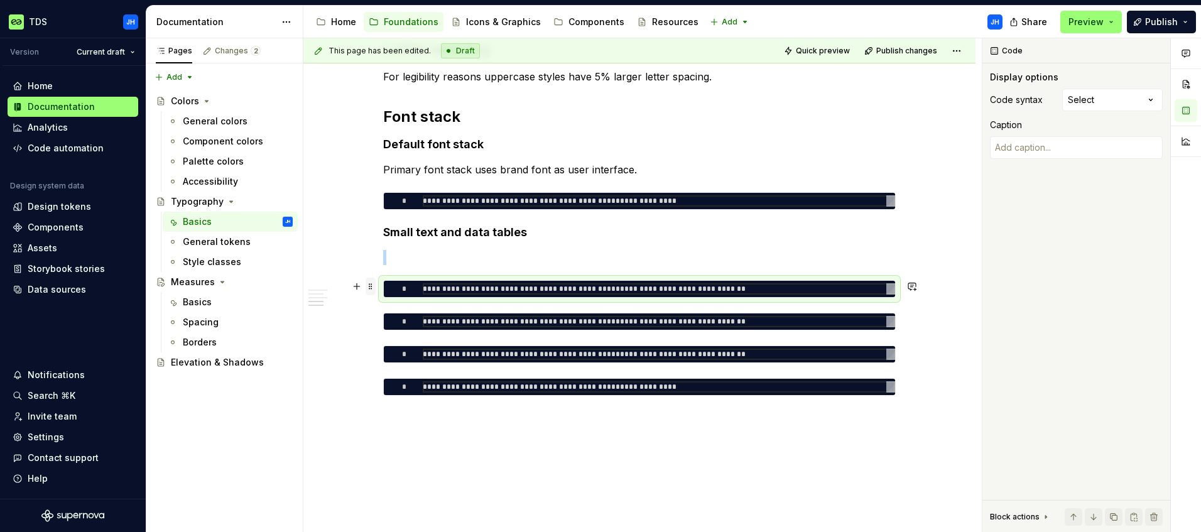
click at [367, 285] on span at bounding box center [371, 287] width 10 height 18
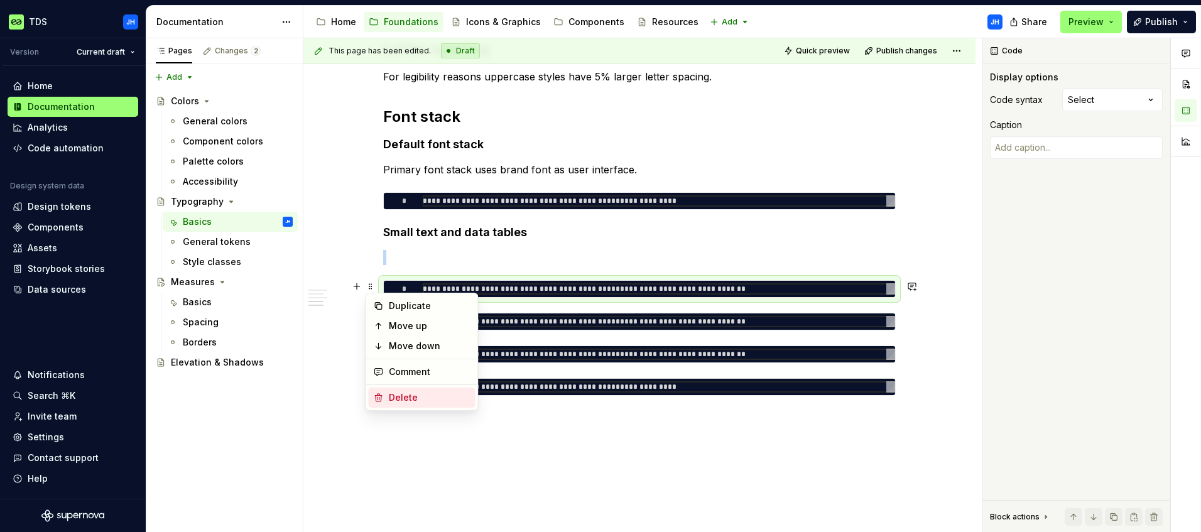
click at [408, 393] on div "Delete" at bounding box center [430, 397] width 82 height 13
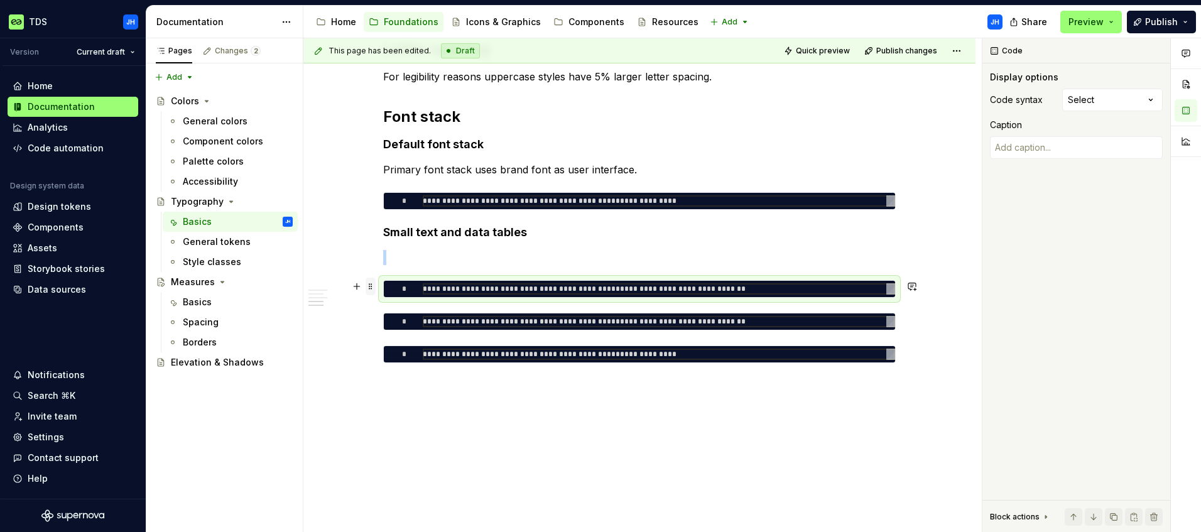
click at [372, 290] on span at bounding box center [371, 287] width 10 height 18
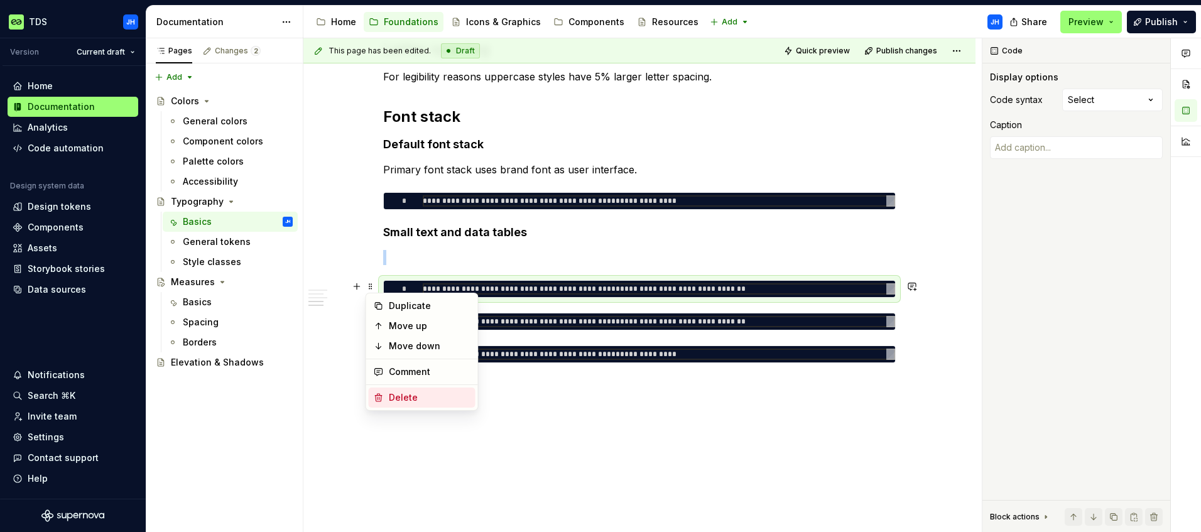
click at [401, 394] on div "Delete" at bounding box center [430, 397] width 82 height 13
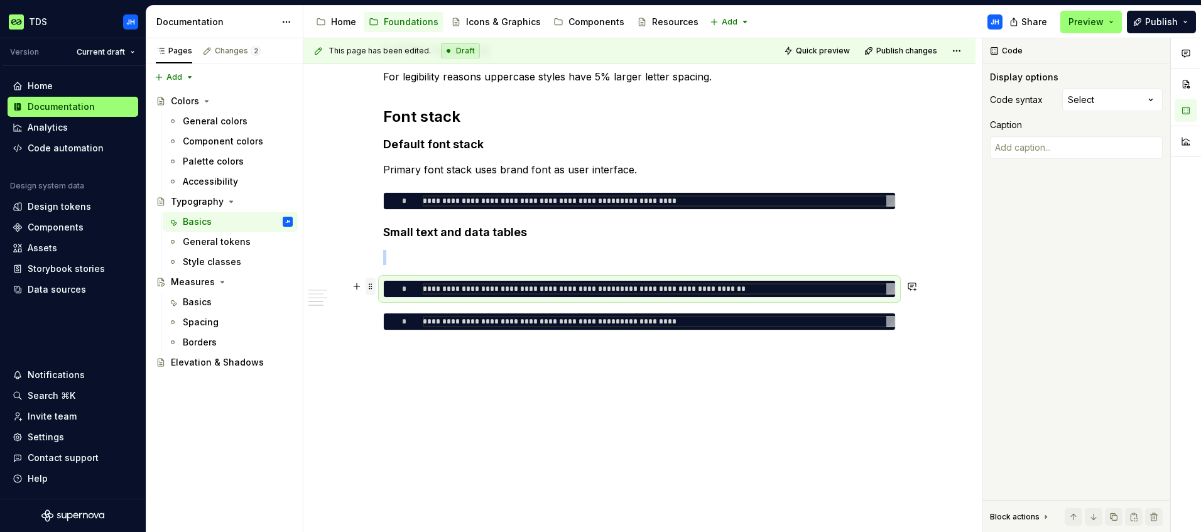
click at [374, 286] on span at bounding box center [371, 287] width 10 height 18
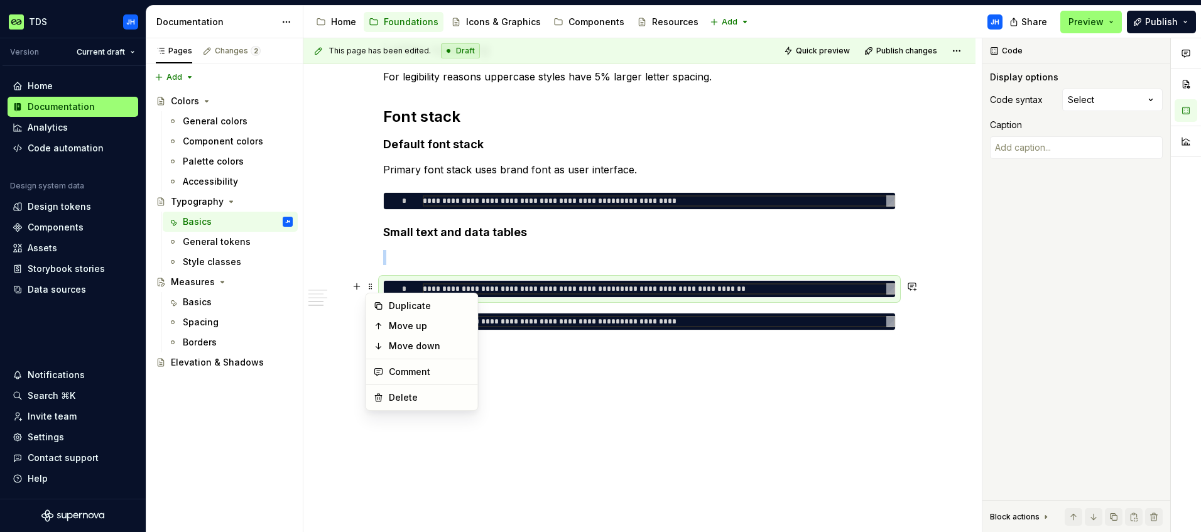
type textarea "*"
type textarea "**********"
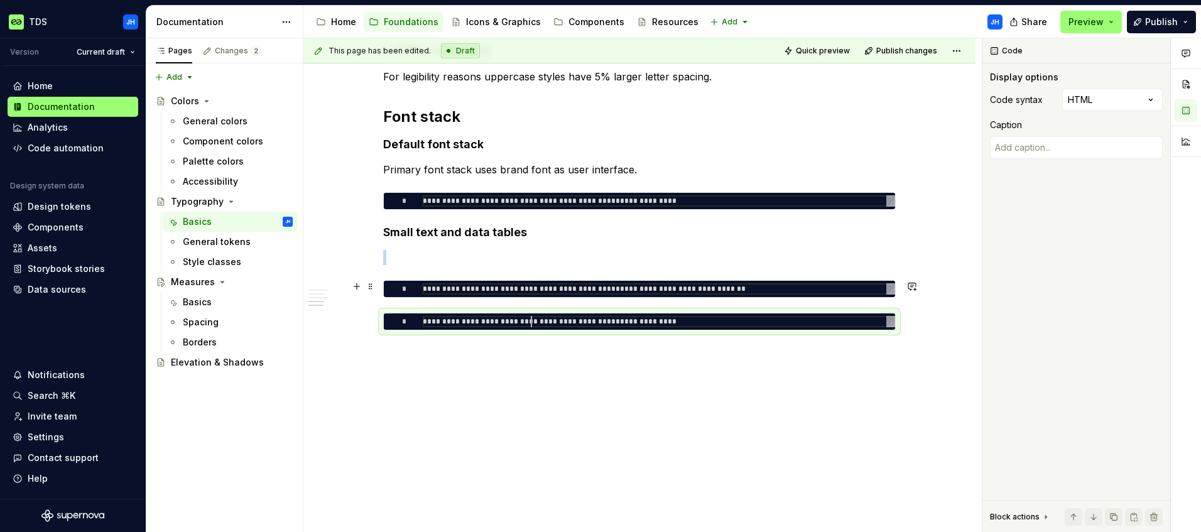
click at [533, 317] on div "**********" at bounding box center [659, 321] width 472 height 11
click at [371, 318] on span at bounding box center [371, 319] width 10 height 18
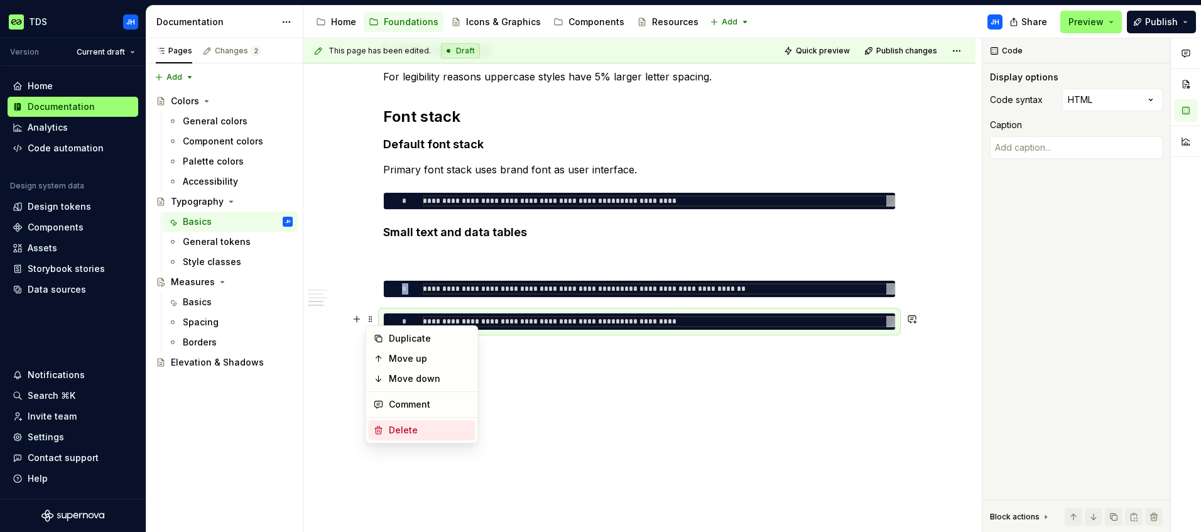
click at [409, 431] on div "Delete" at bounding box center [430, 430] width 82 height 13
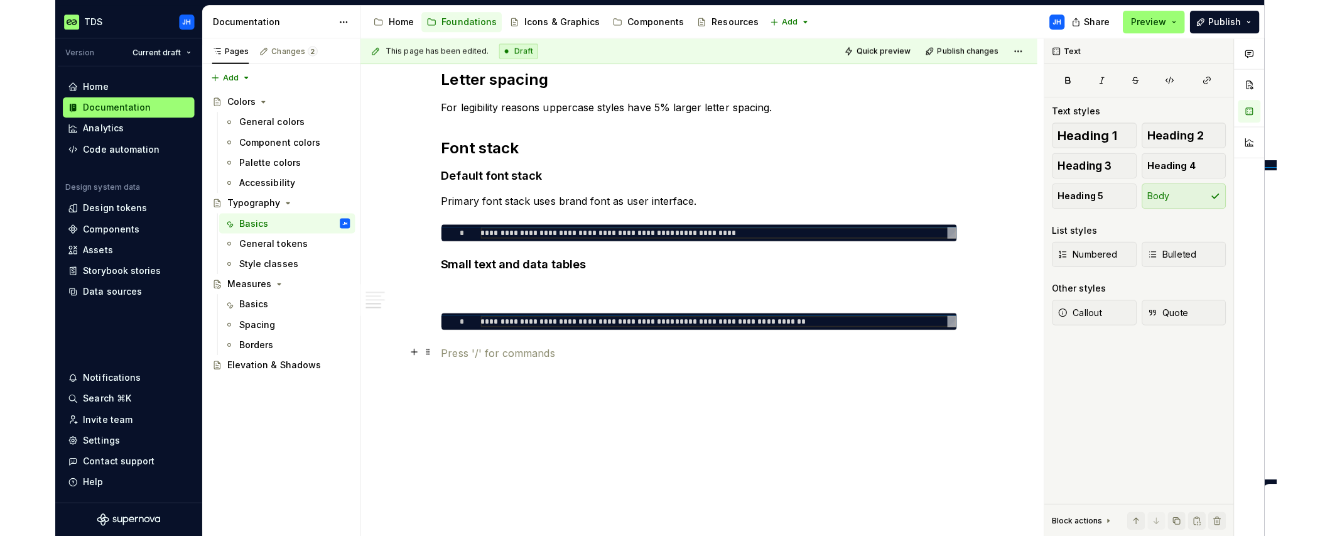
scroll to position [754, 0]
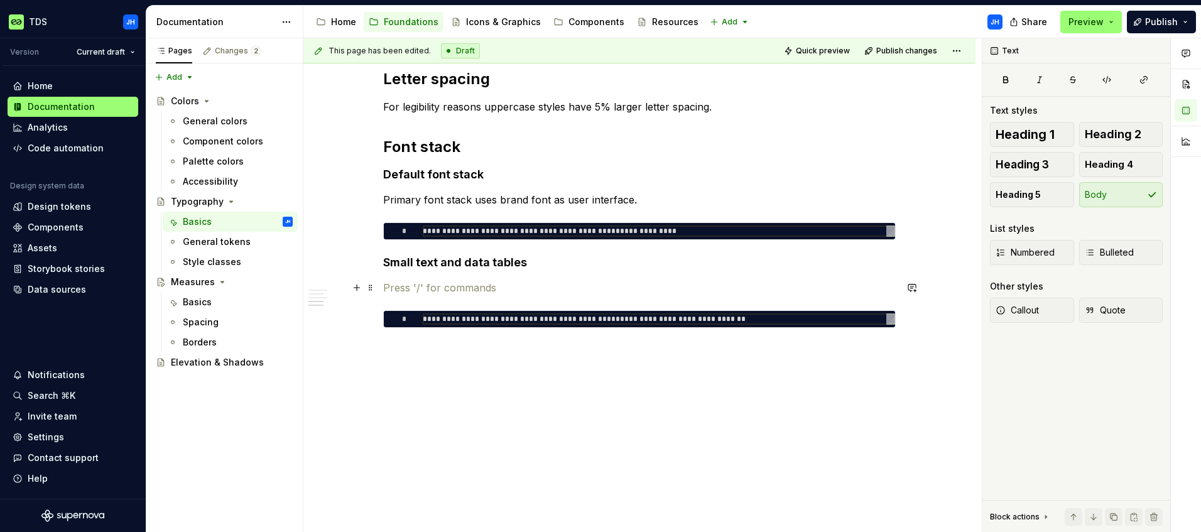
click at [399, 284] on p at bounding box center [639, 287] width 512 height 15
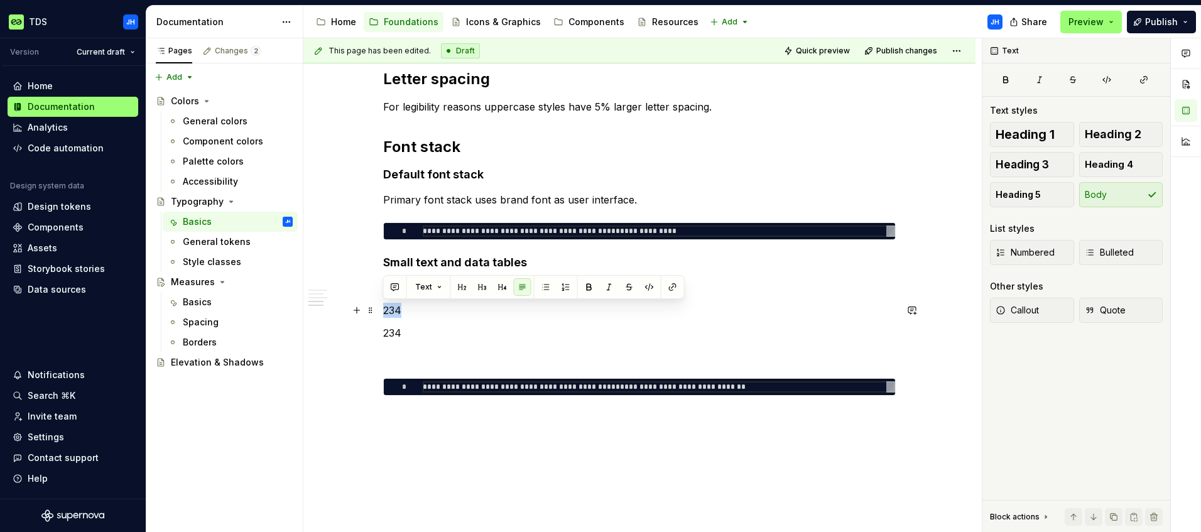
drag, startPoint x: 415, startPoint y: 313, endPoint x: 379, endPoint y: 310, distance: 36.0
click at [379, 310] on div "**********" at bounding box center [639, 32] width 672 height 1137
copy p "234"
click at [426, 286] on p "werwer3" at bounding box center [639, 287] width 512 height 15
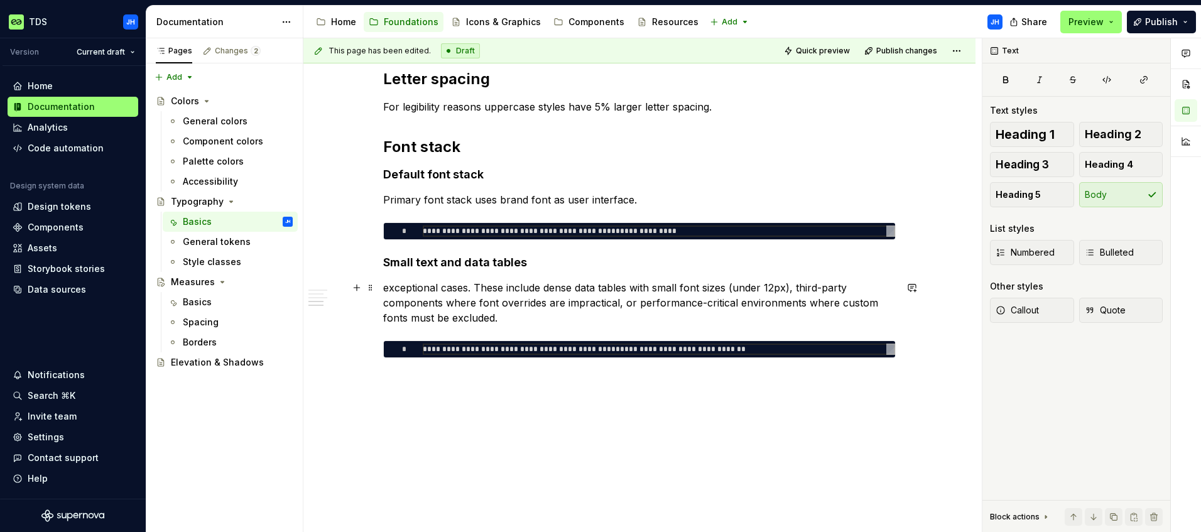
click at [386, 286] on p "exceptional cases. These include dense data tables with small font sizes (under…" at bounding box center [639, 302] width 512 height 45
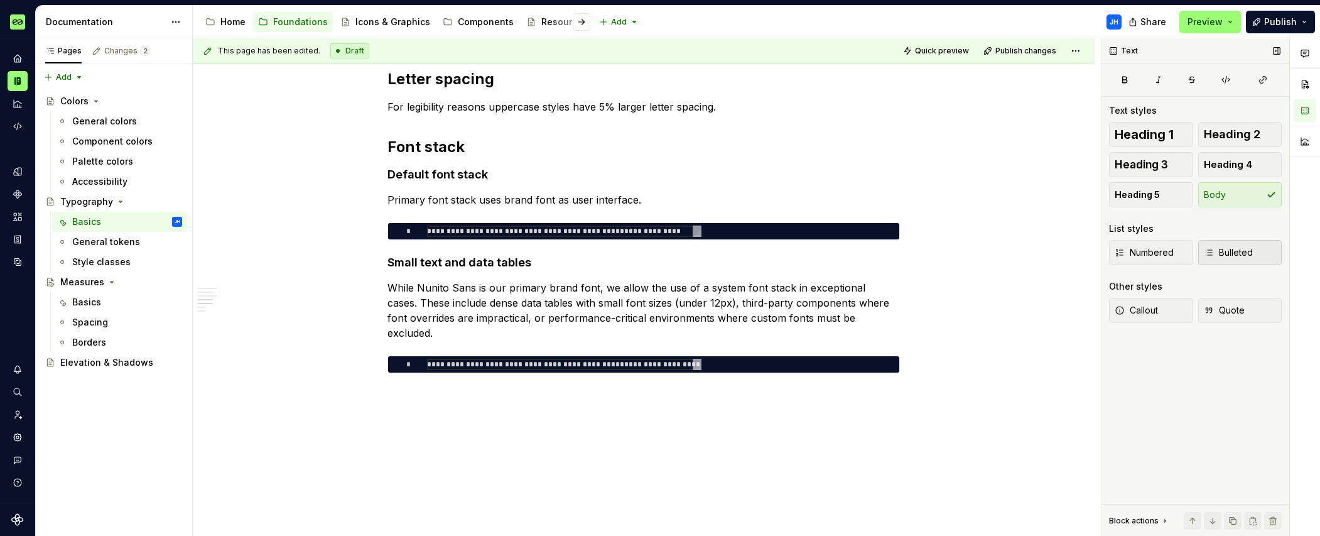
type textarea "*"
